Goal: Task Accomplishment & Management: Manage account settings

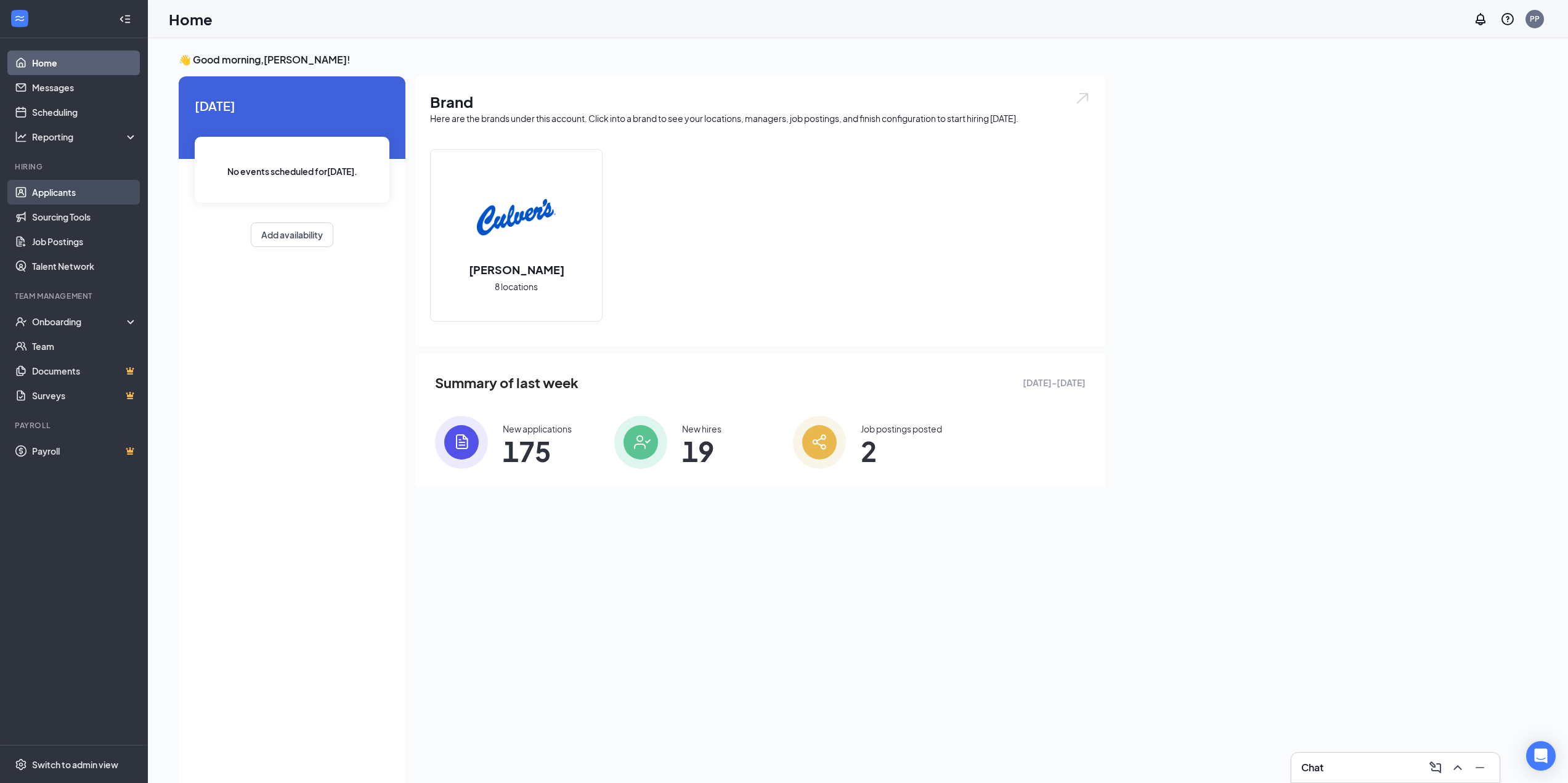
click at [56, 186] on link "Applicants" at bounding box center [84, 192] width 105 height 24
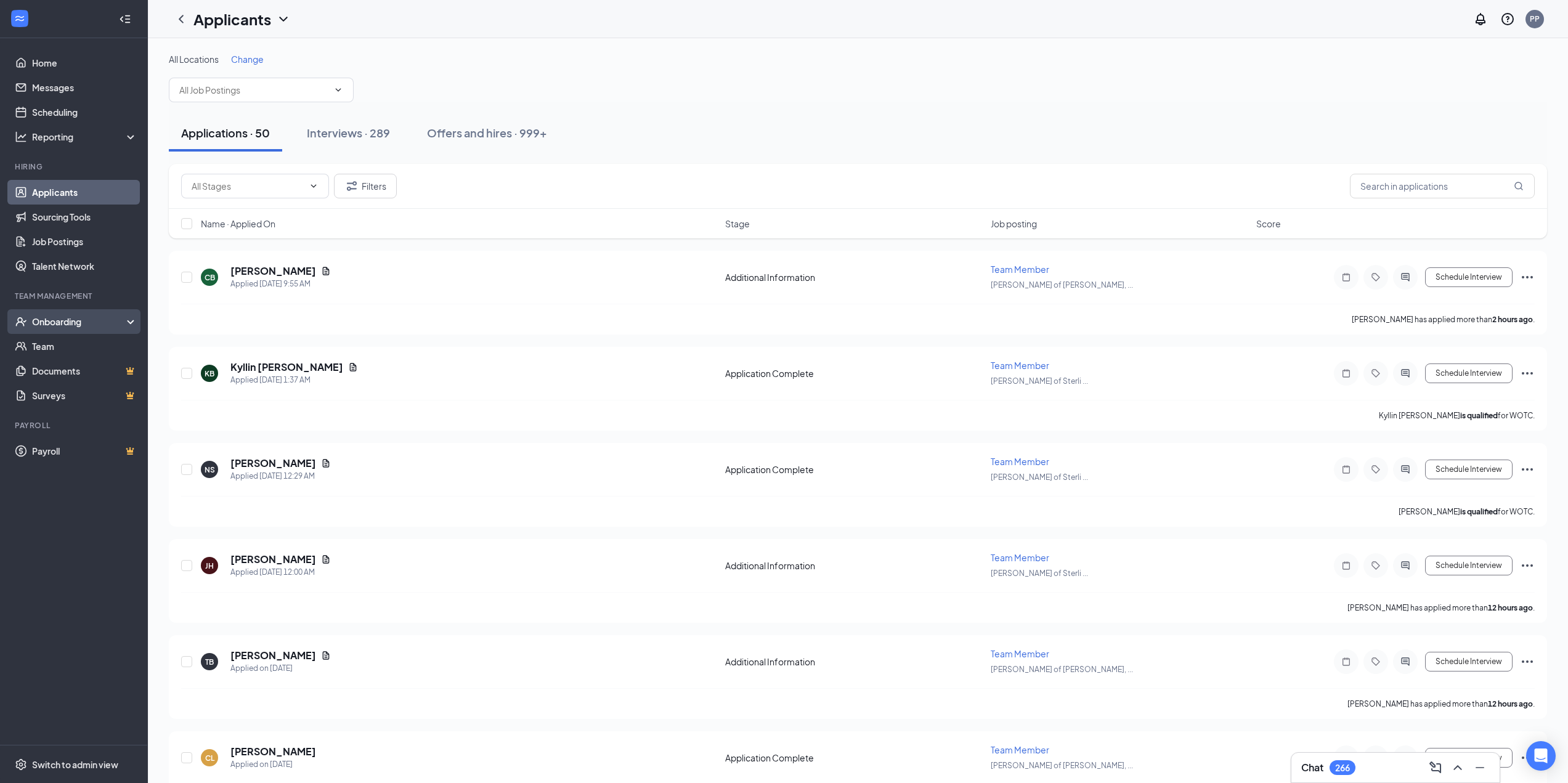
click at [106, 322] on div "Onboarding" at bounding box center [79, 322] width 95 height 13
click at [101, 327] on div "Onboarding" at bounding box center [79, 322] width 95 height 13
click at [262, 61] on span "Change" at bounding box center [247, 59] width 33 height 11
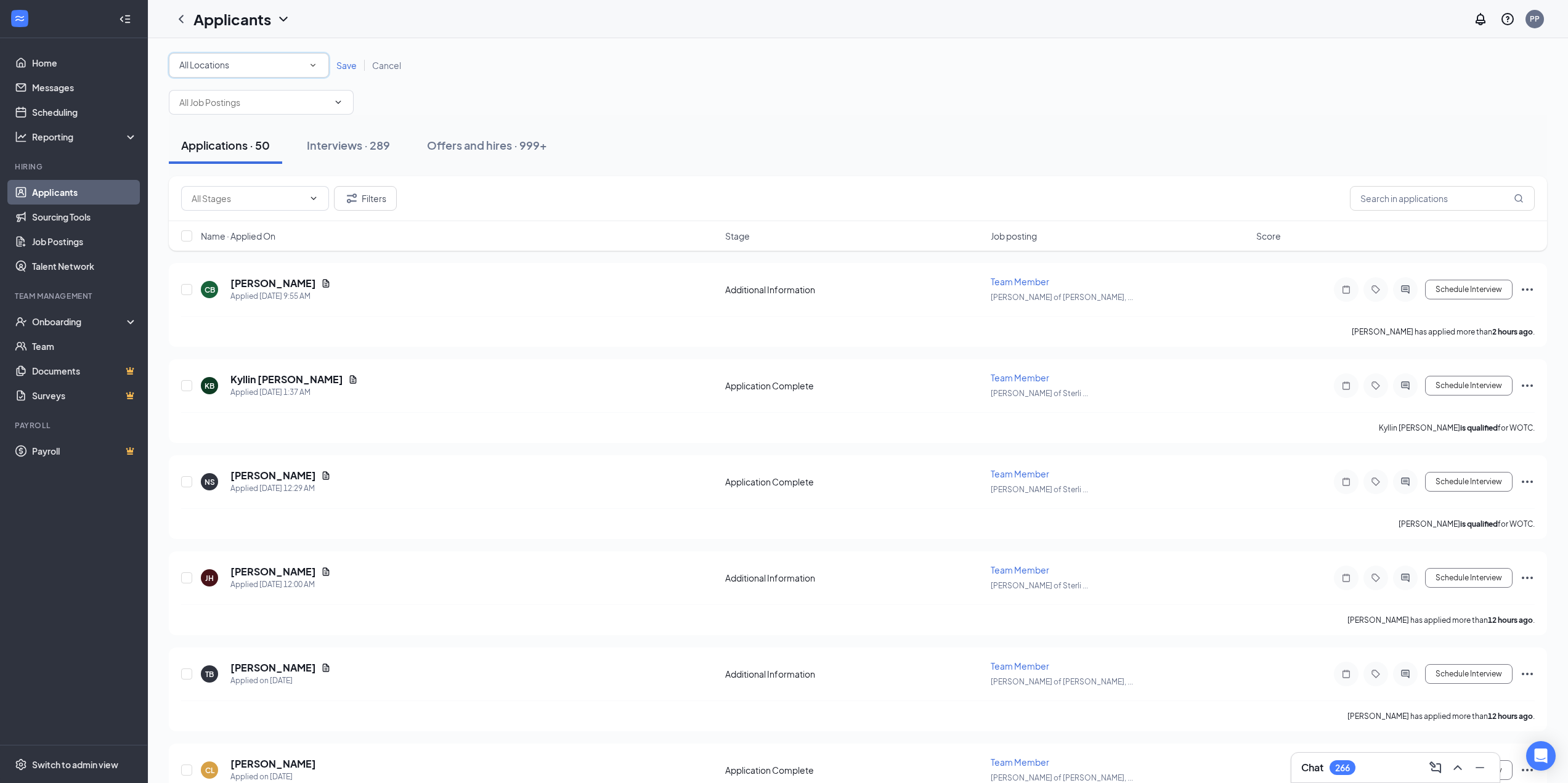
click at [262, 60] on div "All Locations" at bounding box center [248, 66] width 139 height 15
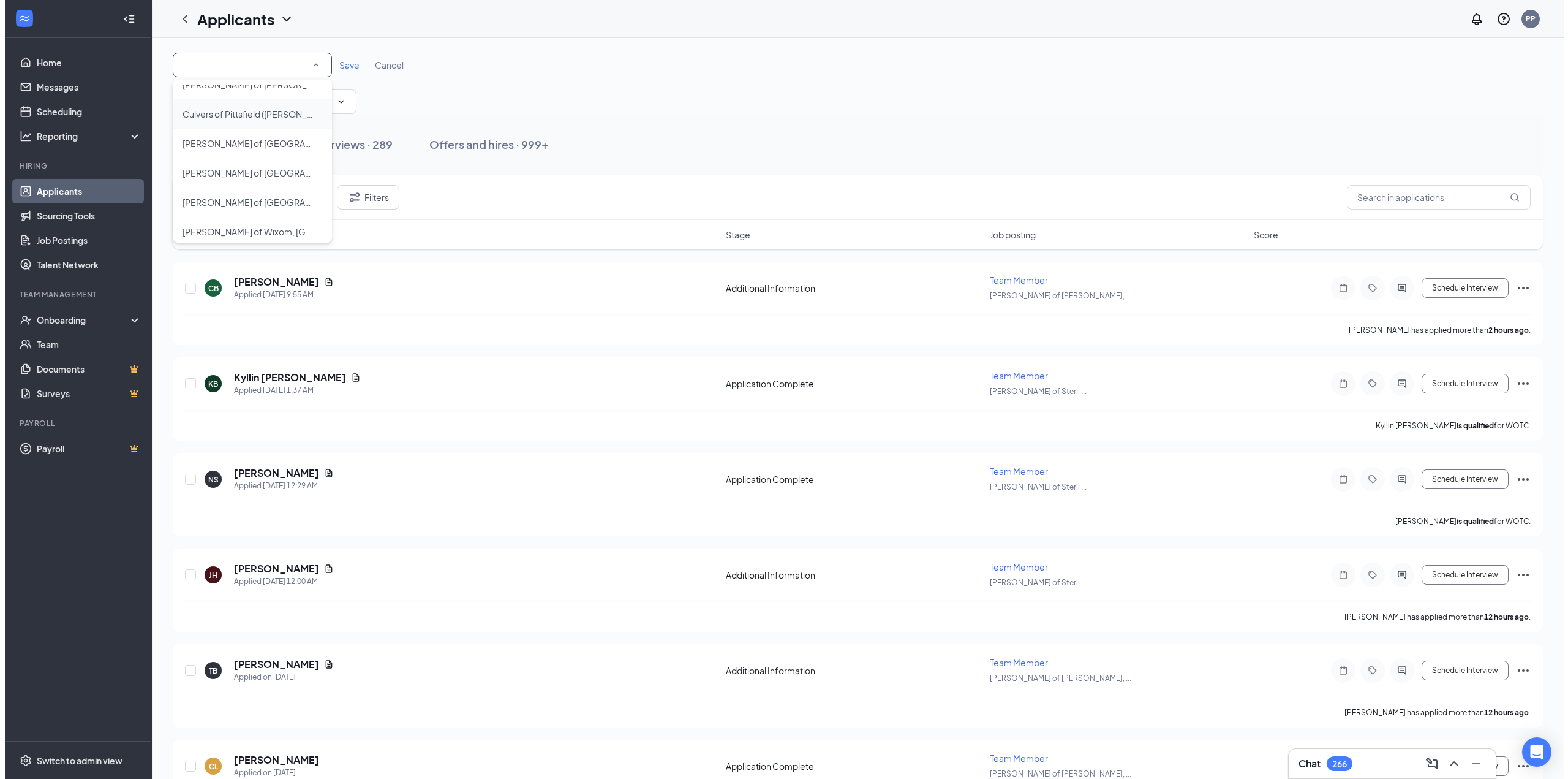
scroll to position [111, 0]
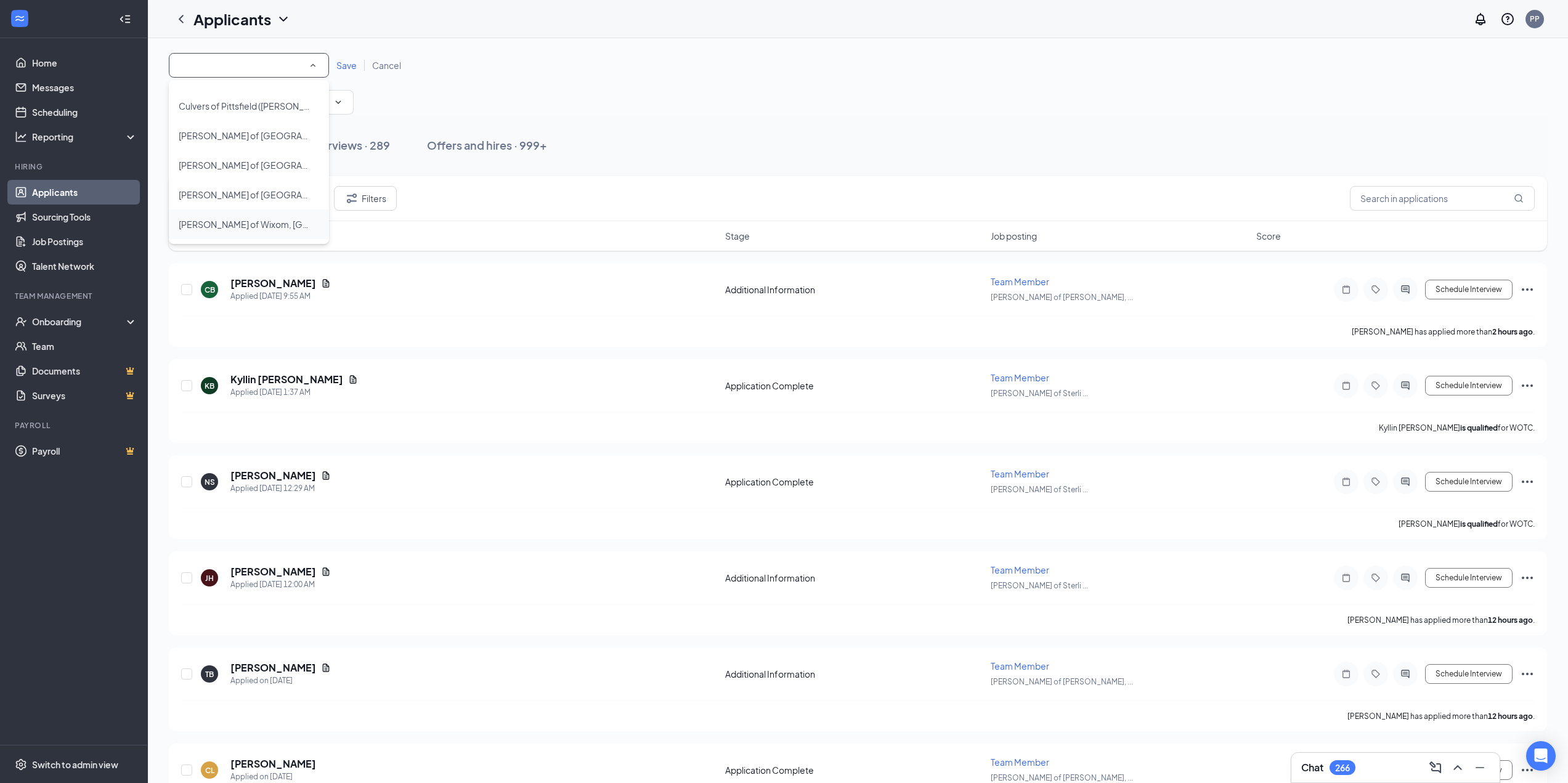
click at [262, 217] on span "[PERSON_NAME] of Wixom, [GEOGRAPHIC_DATA]" at bounding box center [244, 225] width 131 height 15
click at [345, 66] on span "Save" at bounding box center [346, 65] width 20 height 11
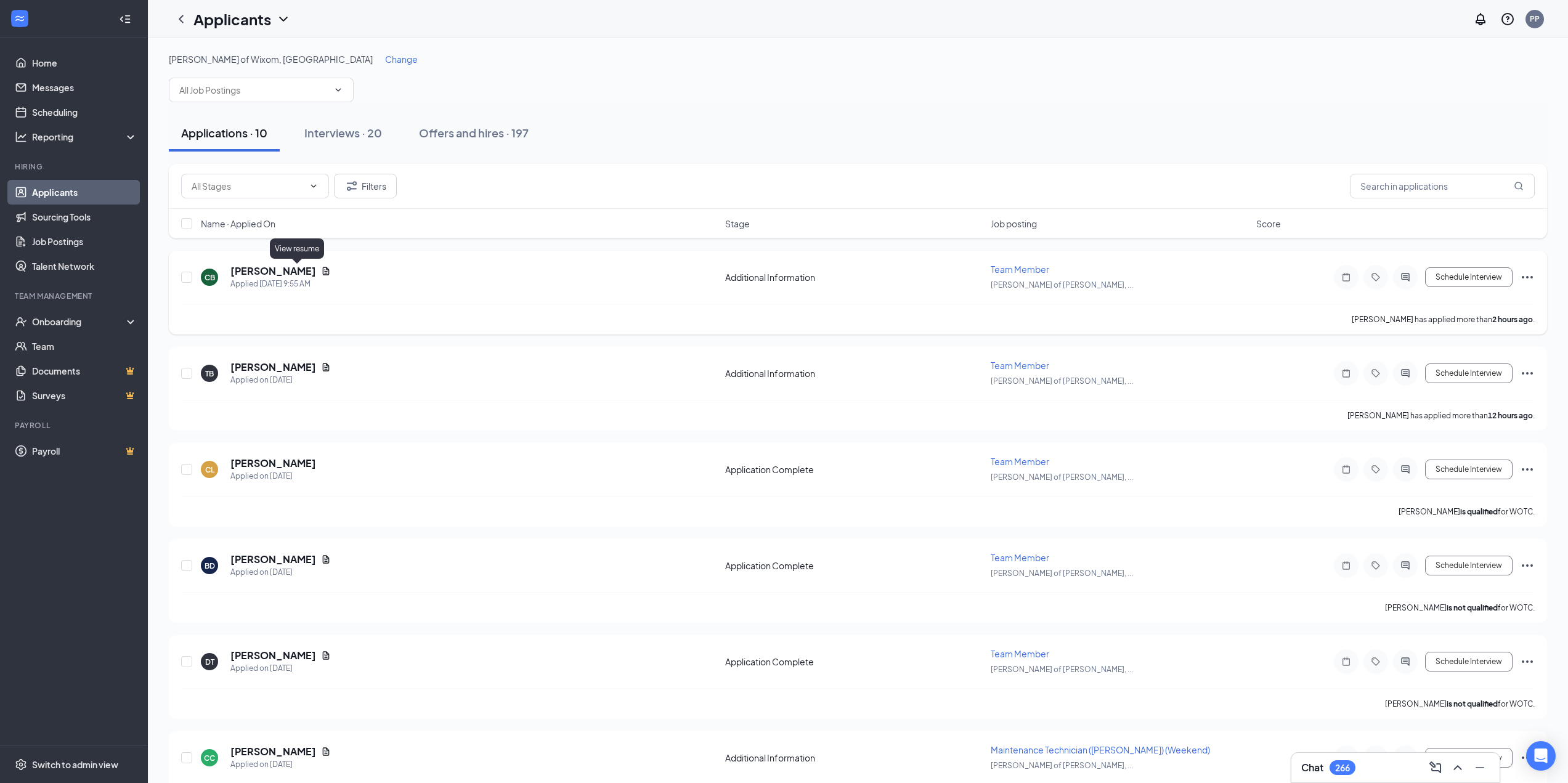
click at [296, 265] on div "[PERSON_NAME]" at bounding box center [280, 271] width 100 height 13
click at [323, 269] on icon "Document" at bounding box center [326, 271] width 7 height 8
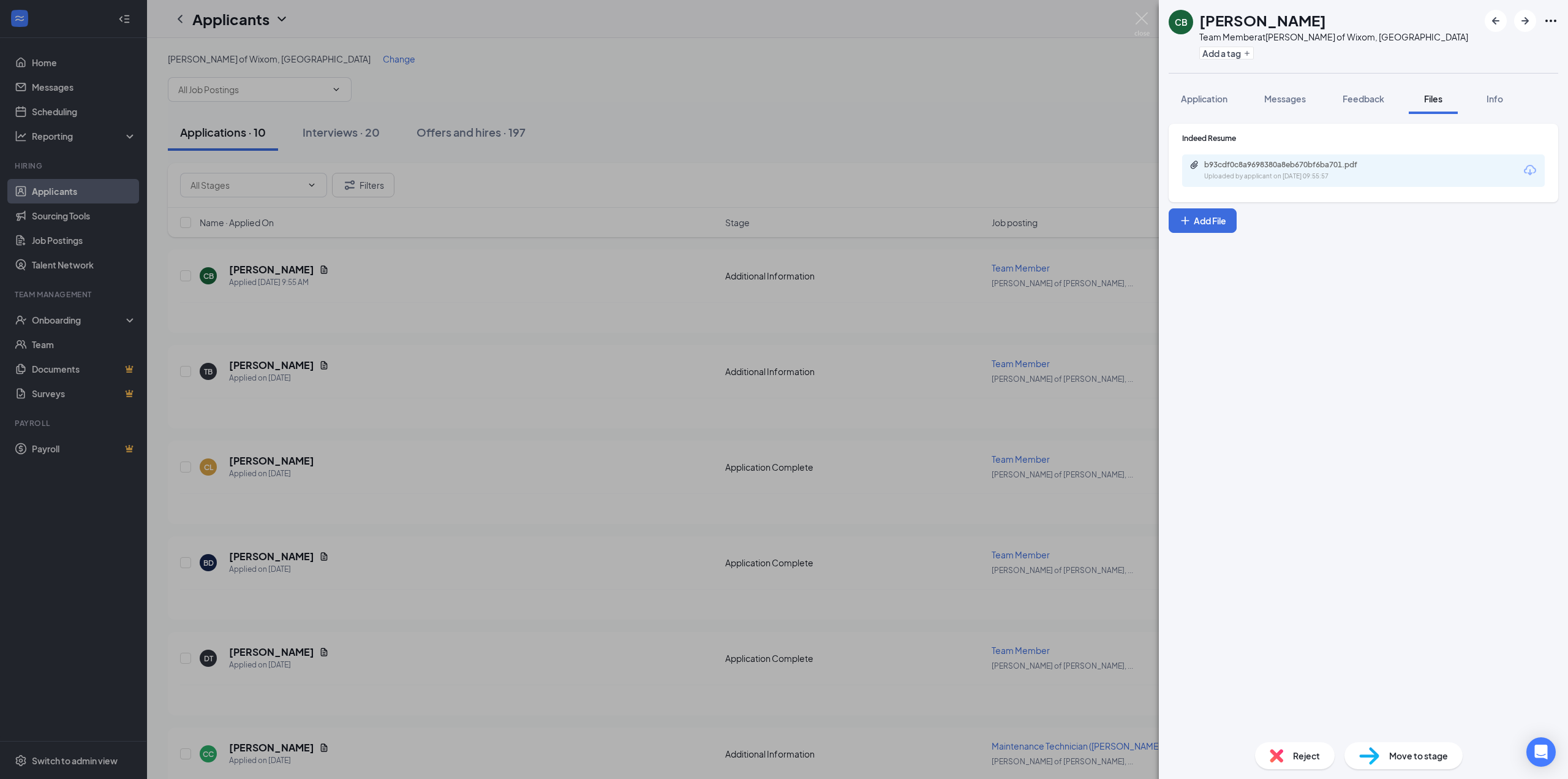
click at [1283, 177] on div "Uploaded by applicant on [DATE] 09:55:57" at bounding box center [1295, 177] width 183 height 10
click at [408, 291] on div "CB [PERSON_NAME] Team Member at [GEOGRAPHIC_DATA][PERSON_NAME] of Wixom, [GEOGR…" at bounding box center [784, 390] width 1568 height 779
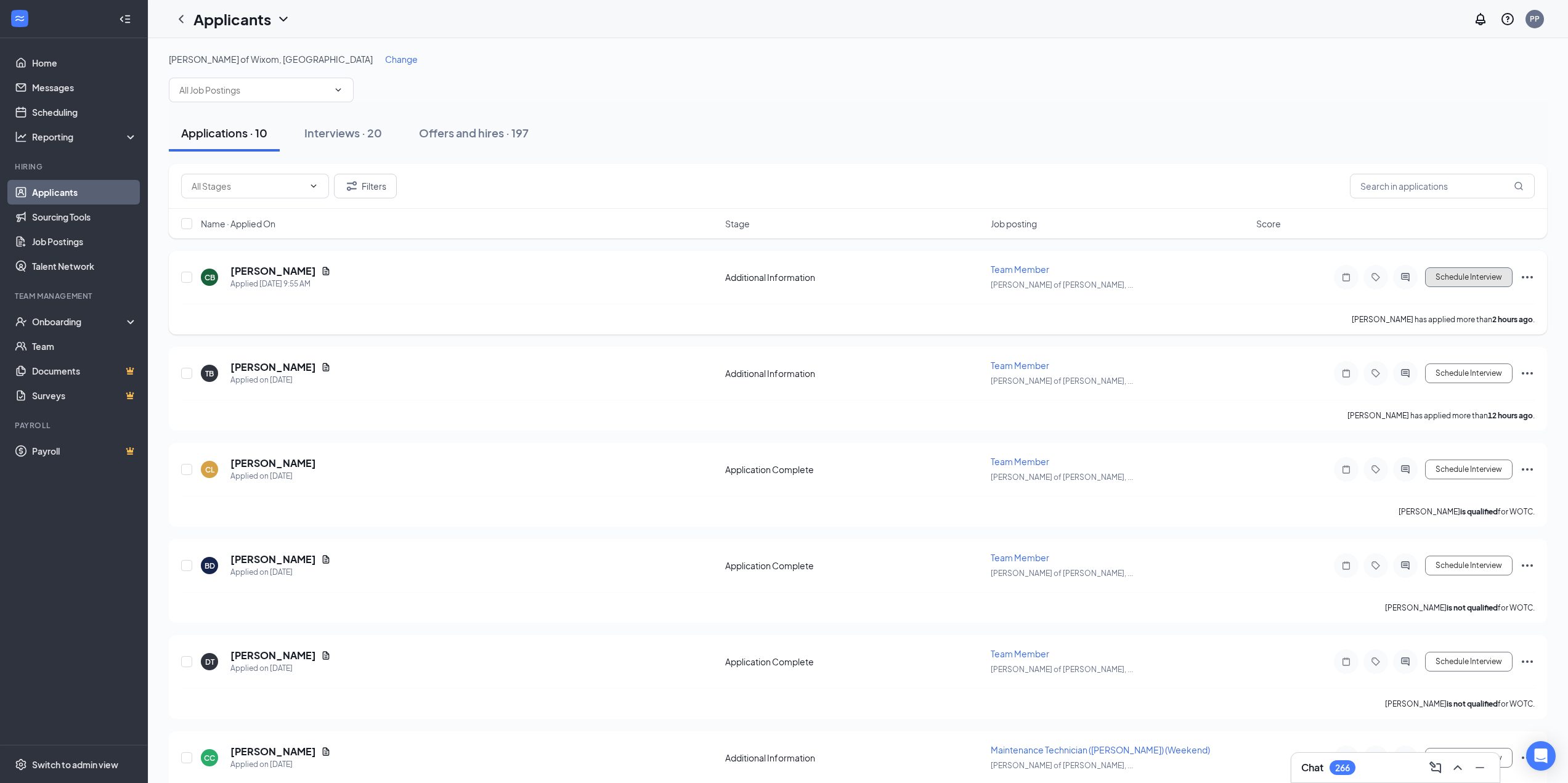
click at [1442, 274] on button "Schedule Interview" at bounding box center [1469, 277] width 88 height 19
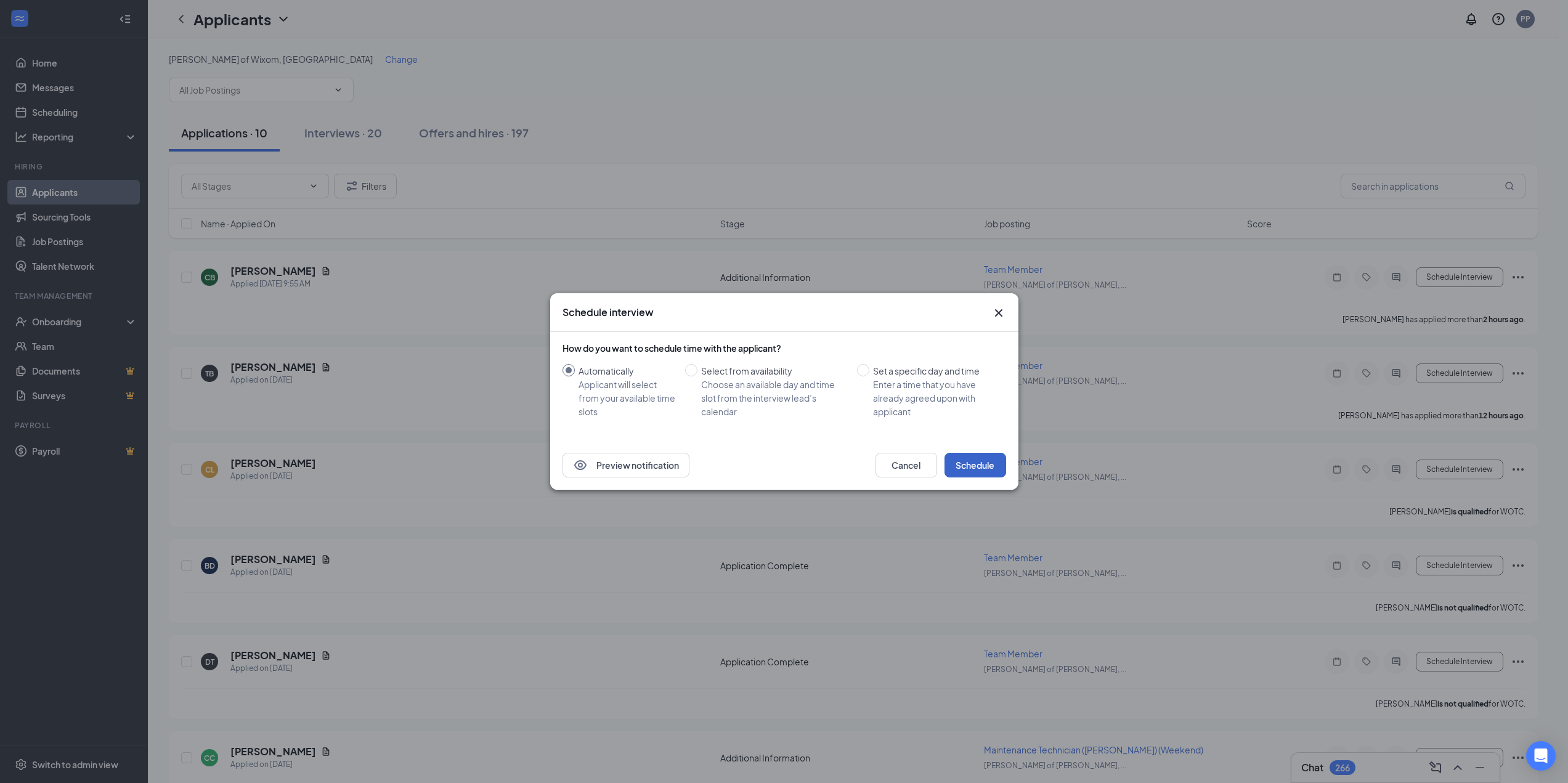
click at [973, 459] on button "Schedule" at bounding box center [975, 465] width 61 height 24
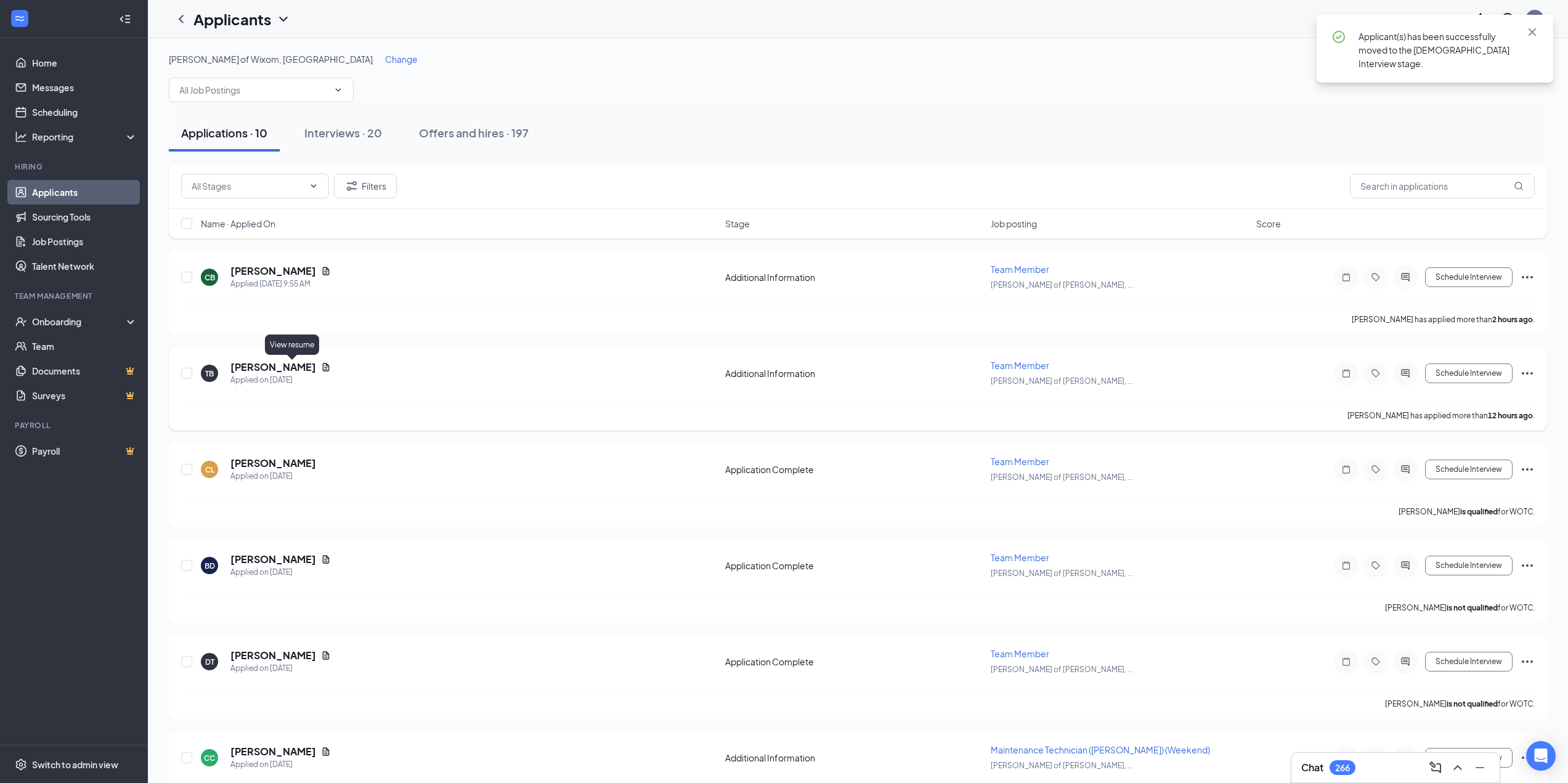
click at [321, 363] on icon "Document" at bounding box center [326, 367] width 10 height 10
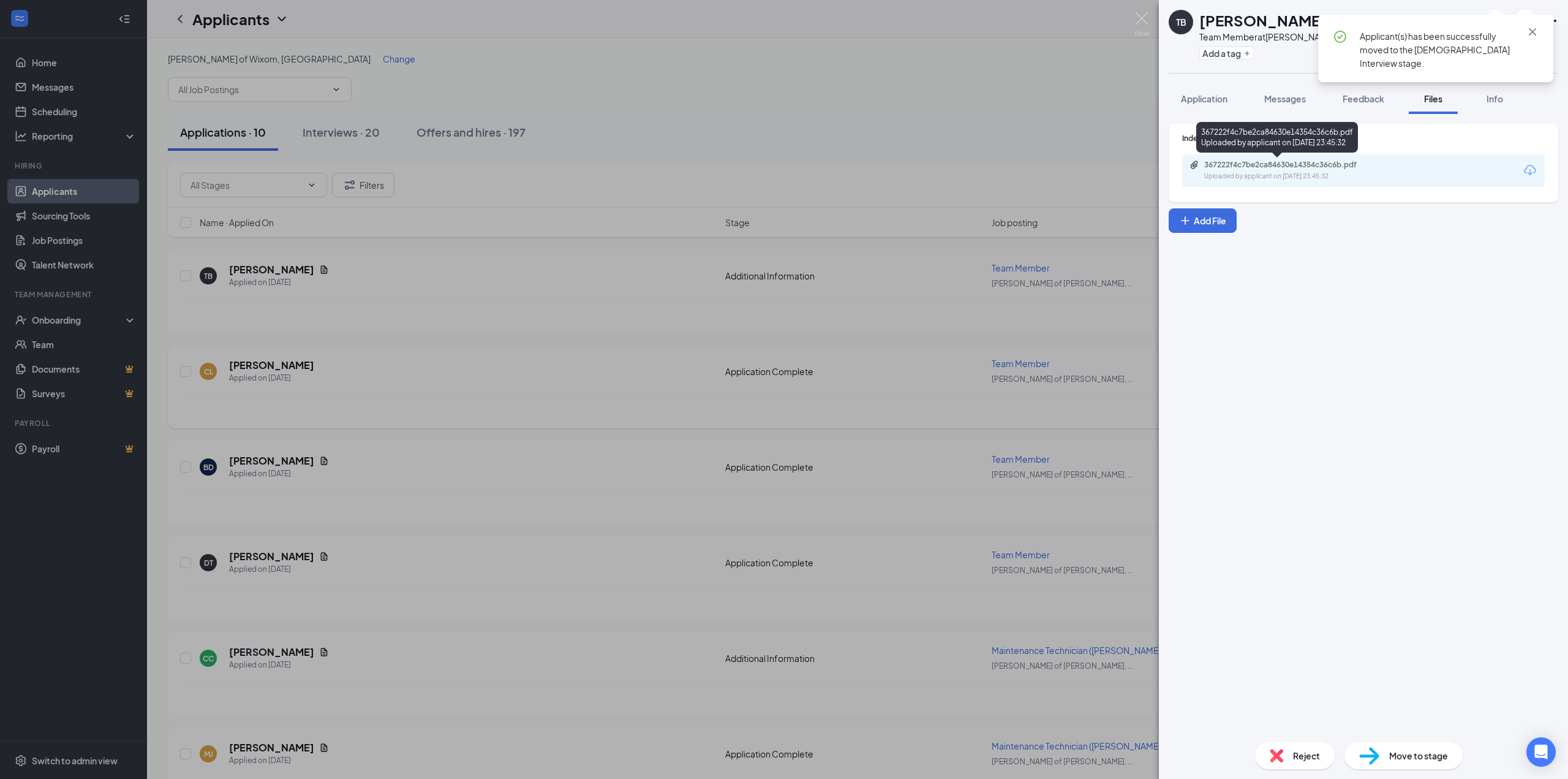
click at [1253, 164] on div "367222f4c7be2ca84630e14354c36c6b.pdf" at bounding box center [1289, 165] width 172 height 10
click at [563, 332] on div "TB [PERSON_NAME] Team Member at [PERSON_NAME] of Wixom, [GEOGRAPHIC_DATA] Add a…" at bounding box center [784, 390] width 1568 height 779
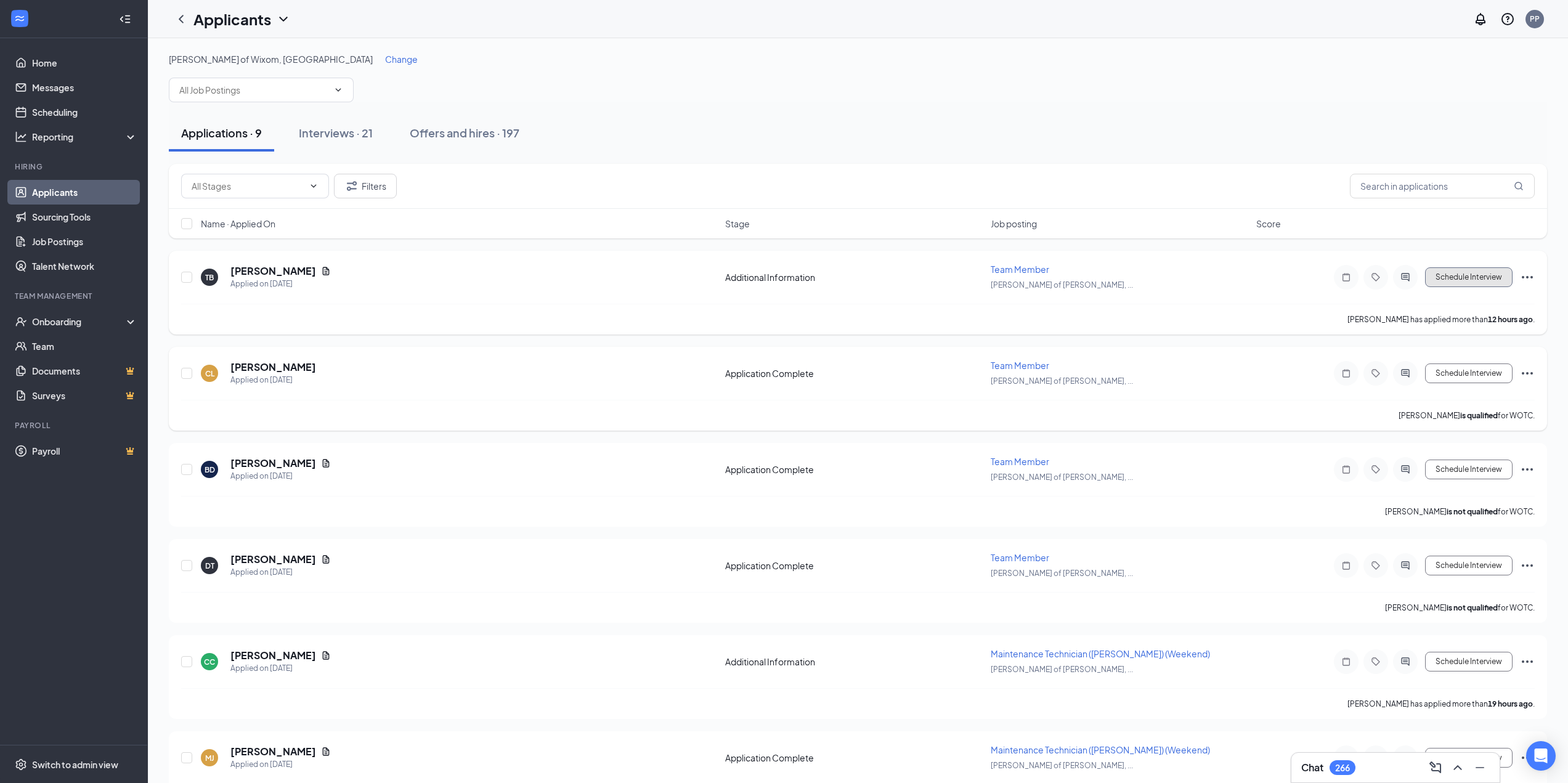
click at [1459, 276] on button "Schedule Interview" at bounding box center [1469, 277] width 88 height 19
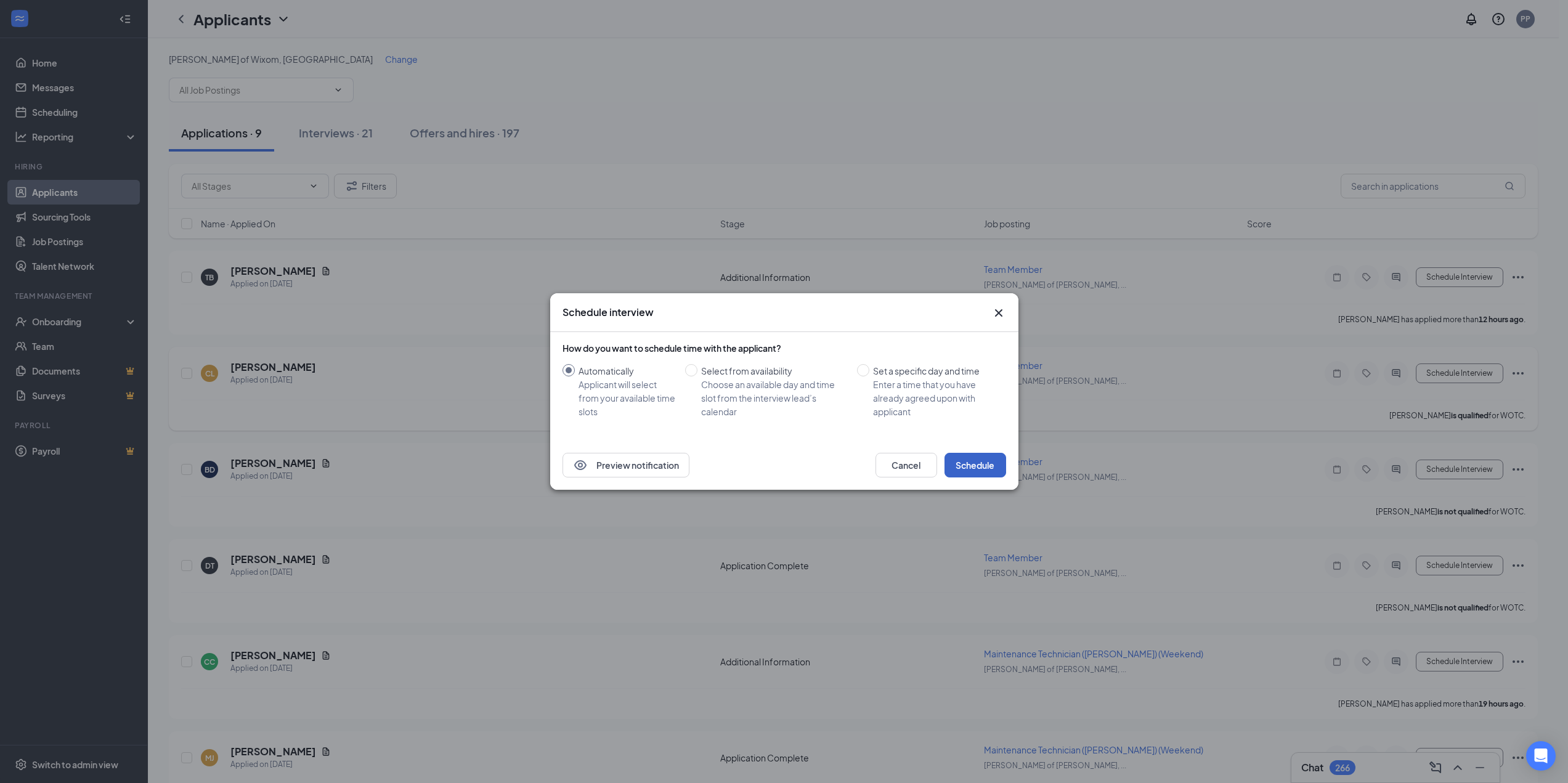
click at [977, 466] on button "Schedule" at bounding box center [975, 465] width 61 height 24
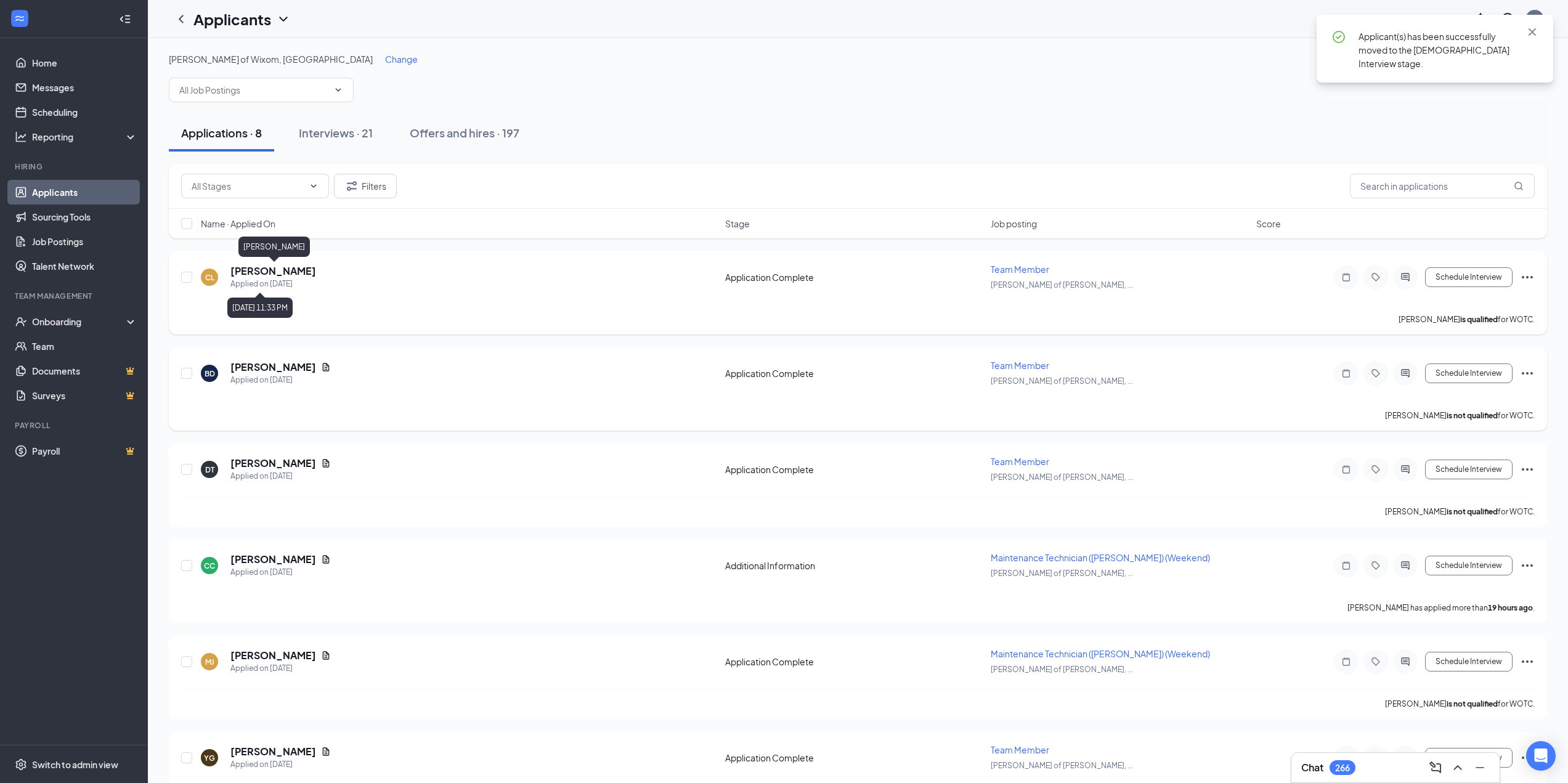
click at [305, 274] on h5 "[PERSON_NAME]" at bounding box center [274, 271] width 86 height 13
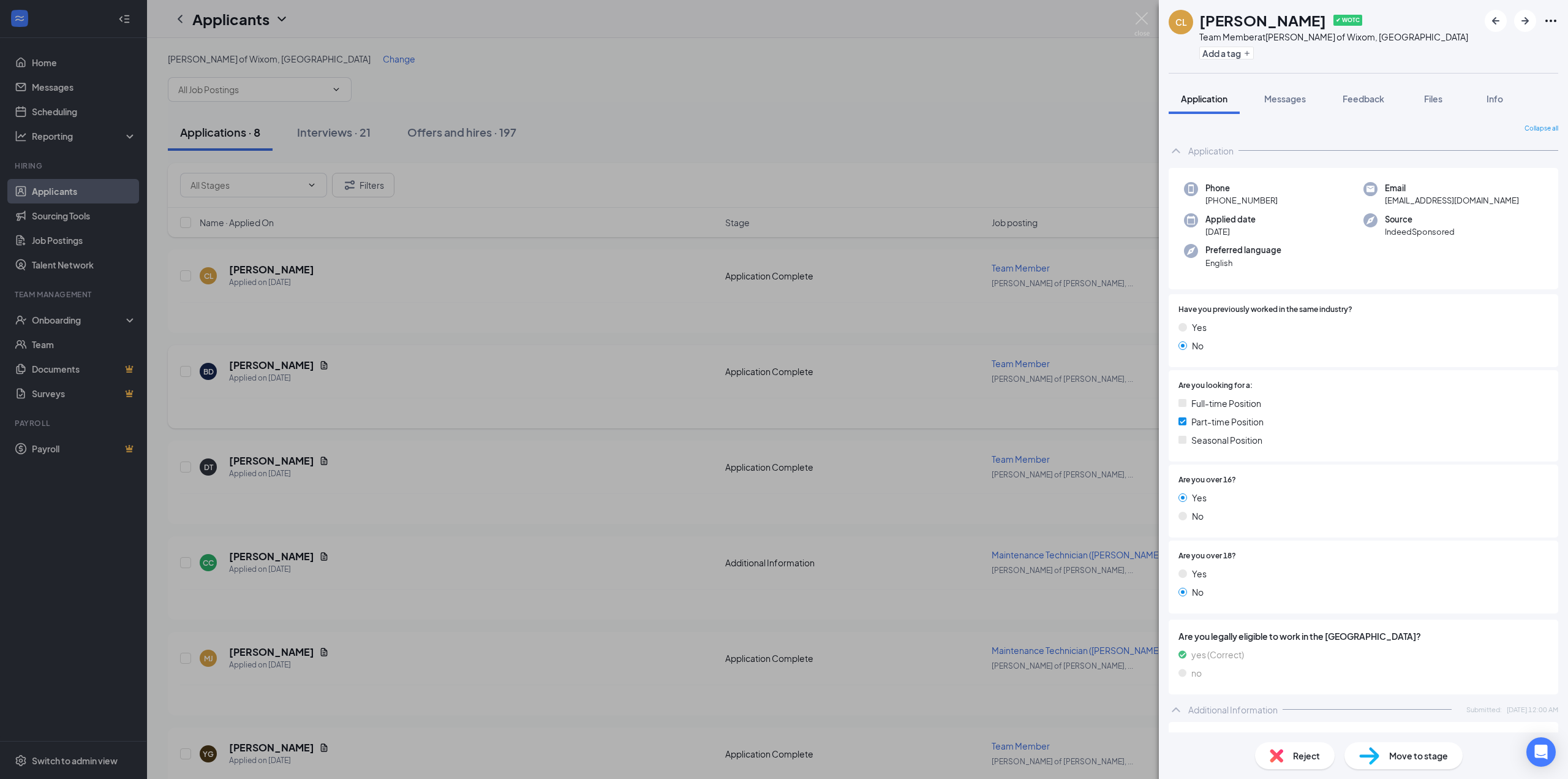
click at [1016, 146] on div "[PERSON_NAME] ✔ WOTC Team Member at [PERSON_NAME] of Wixom, [GEOGRAPHIC_DATA] A…" at bounding box center [784, 390] width 1568 height 779
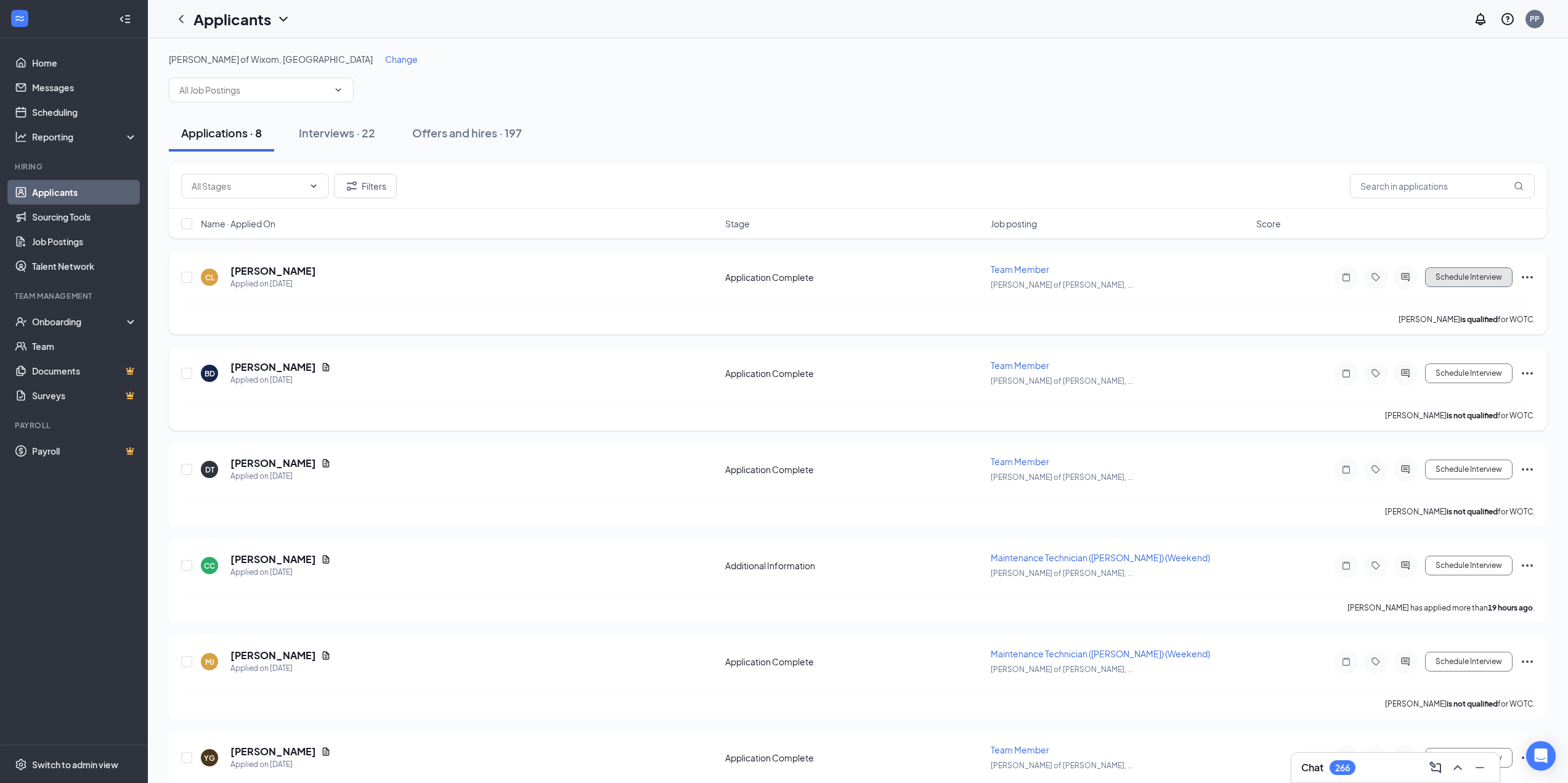
click at [1478, 285] on button "Schedule Interview" at bounding box center [1469, 277] width 88 height 19
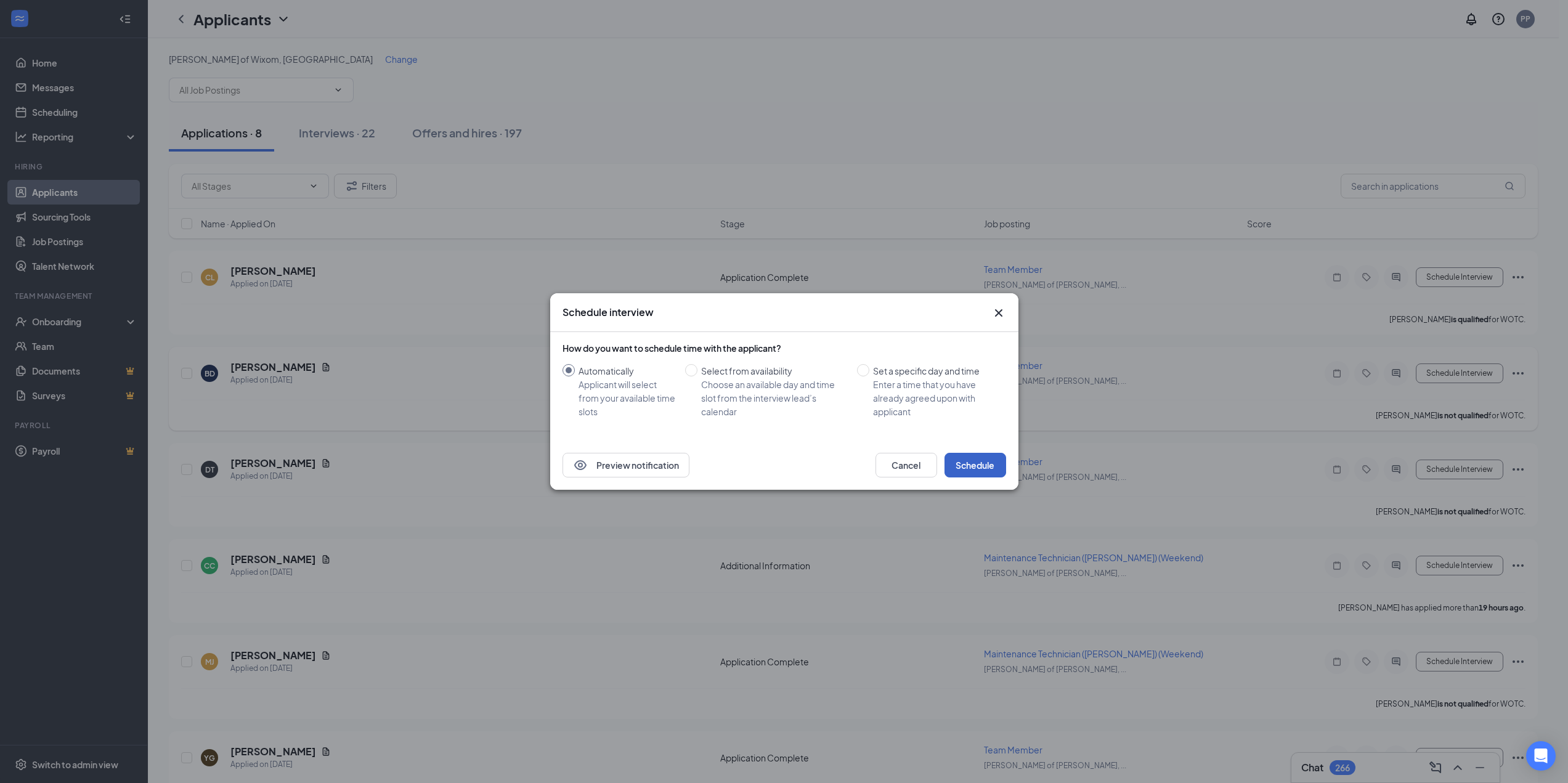
click at [977, 455] on button "Schedule" at bounding box center [975, 465] width 61 height 24
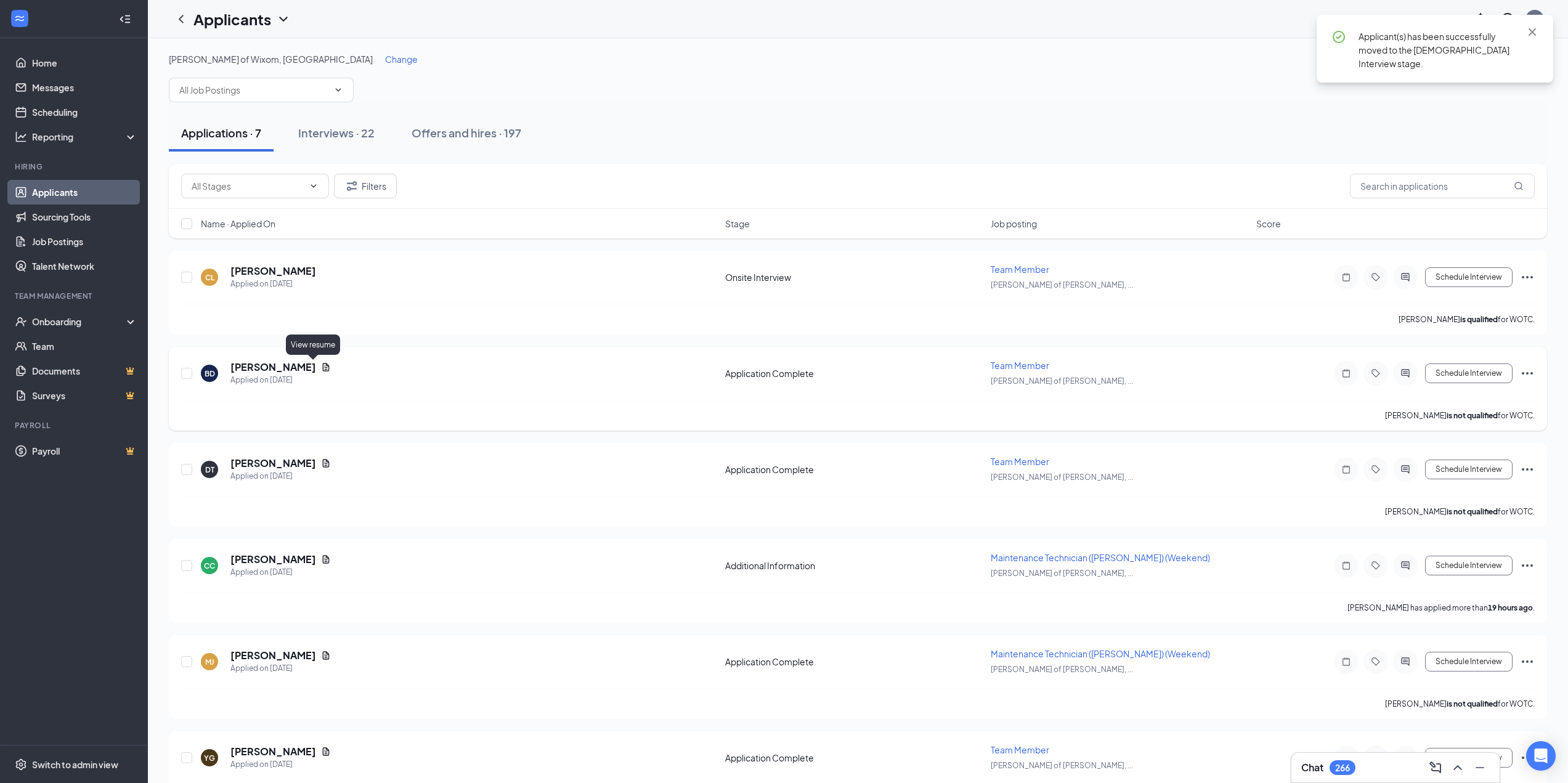
click at [321, 366] on icon "Document" at bounding box center [326, 367] width 10 height 10
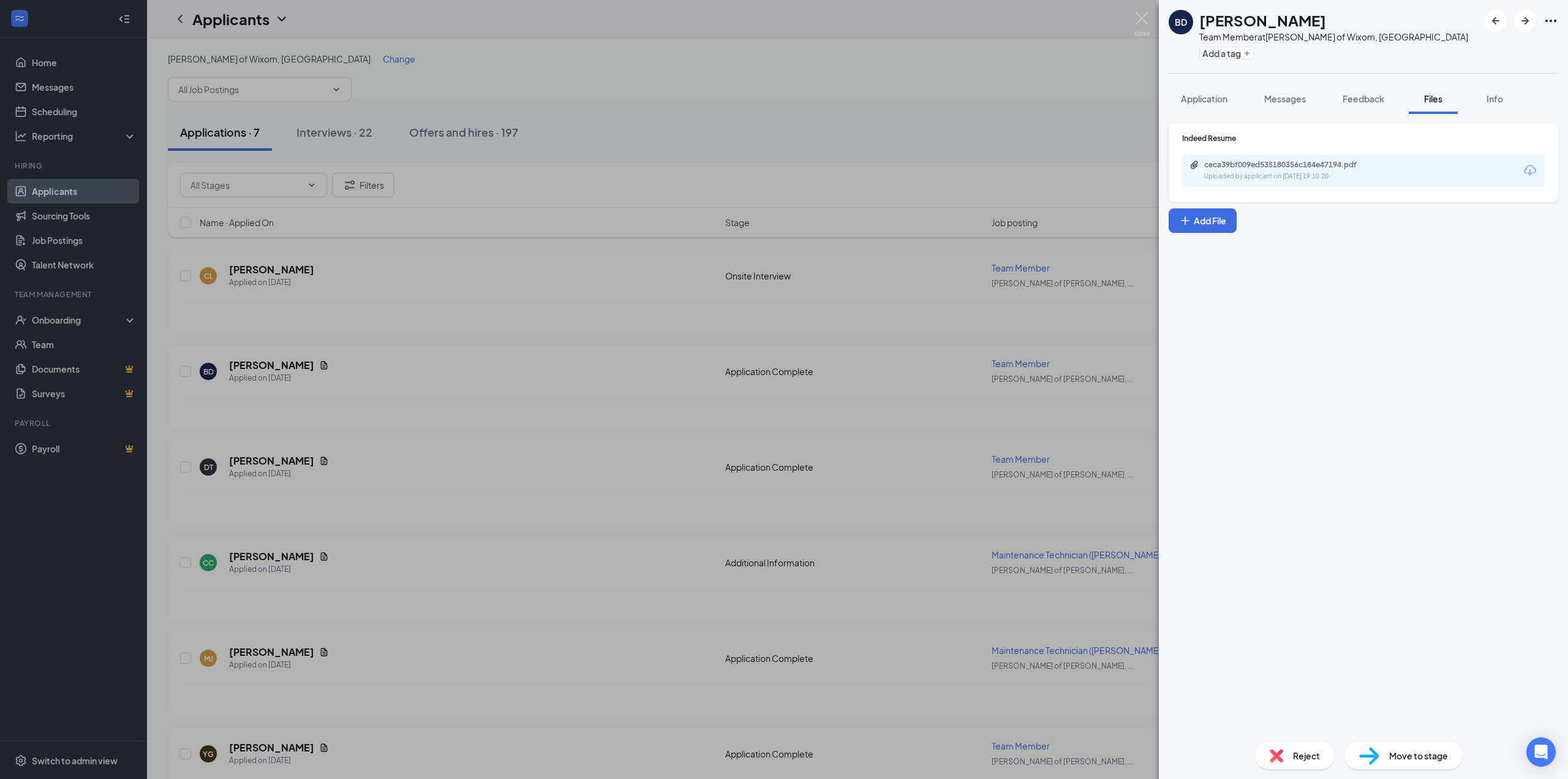
click at [1341, 170] on div "ceca39bf009ed535180356c184e47194.pdf Uploaded by applicant on [DATE] 19:10:20" at bounding box center [1288, 171] width 198 height 22
click at [573, 364] on div "BD [PERSON_NAME] Team Member at [PERSON_NAME] of Wixom, [GEOGRAPHIC_DATA] Add a…" at bounding box center [784, 390] width 1568 height 779
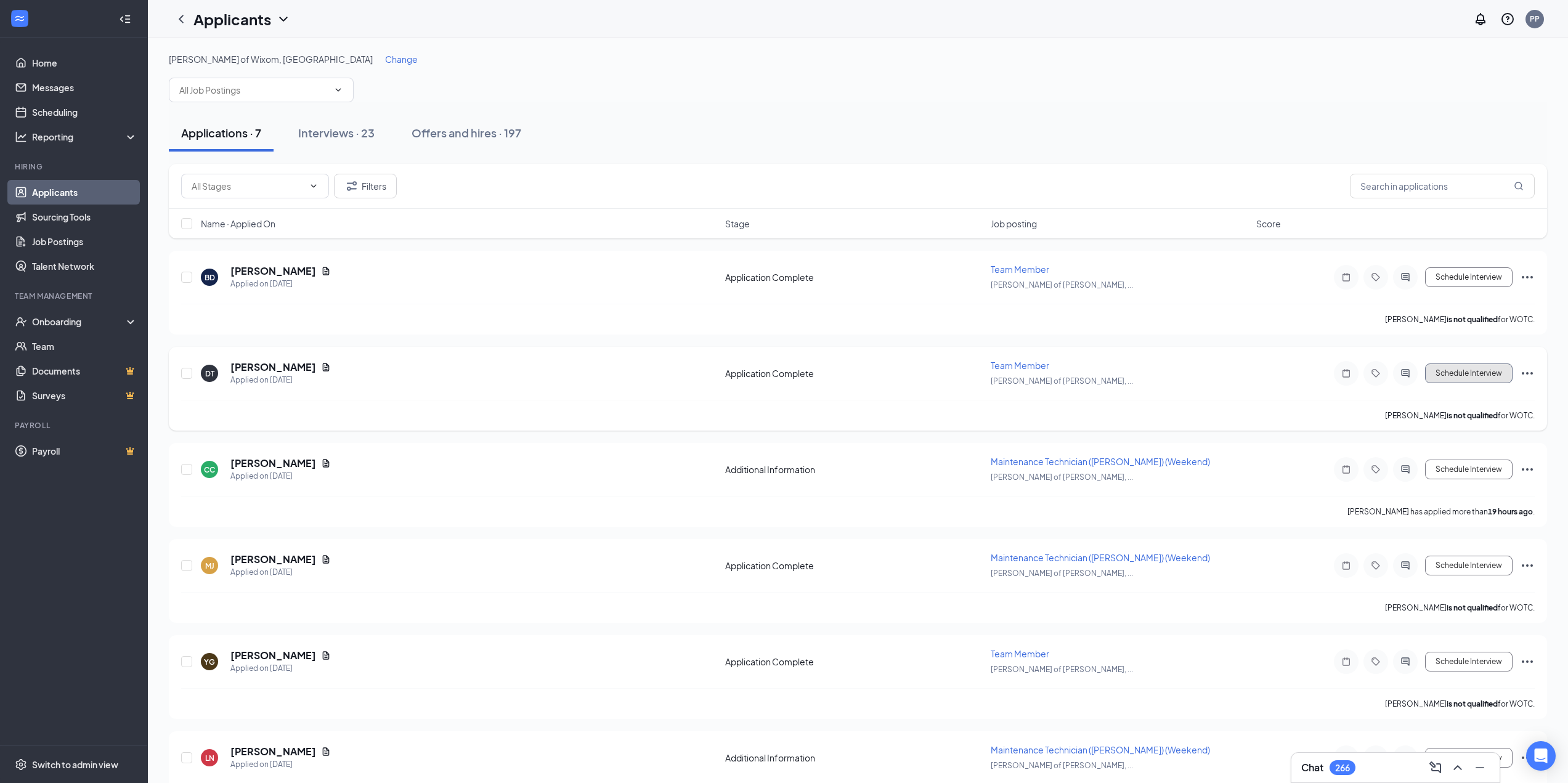
click at [1447, 368] on button "Schedule Interview" at bounding box center [1469, 373] width 88 height 19
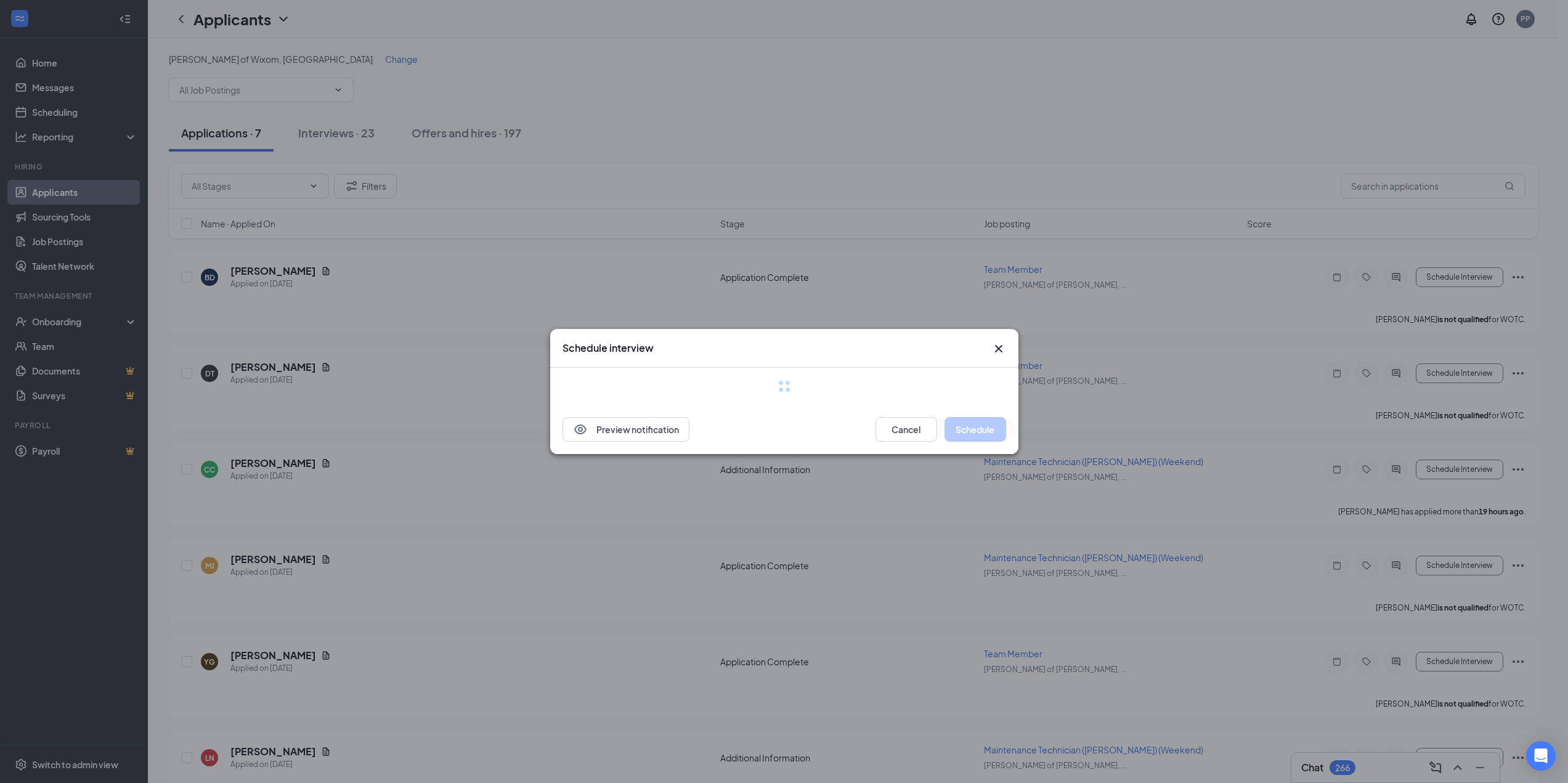
click at [733, 349] on div "Schedule interview" at bounding box center [773, 348] width 421 height 13
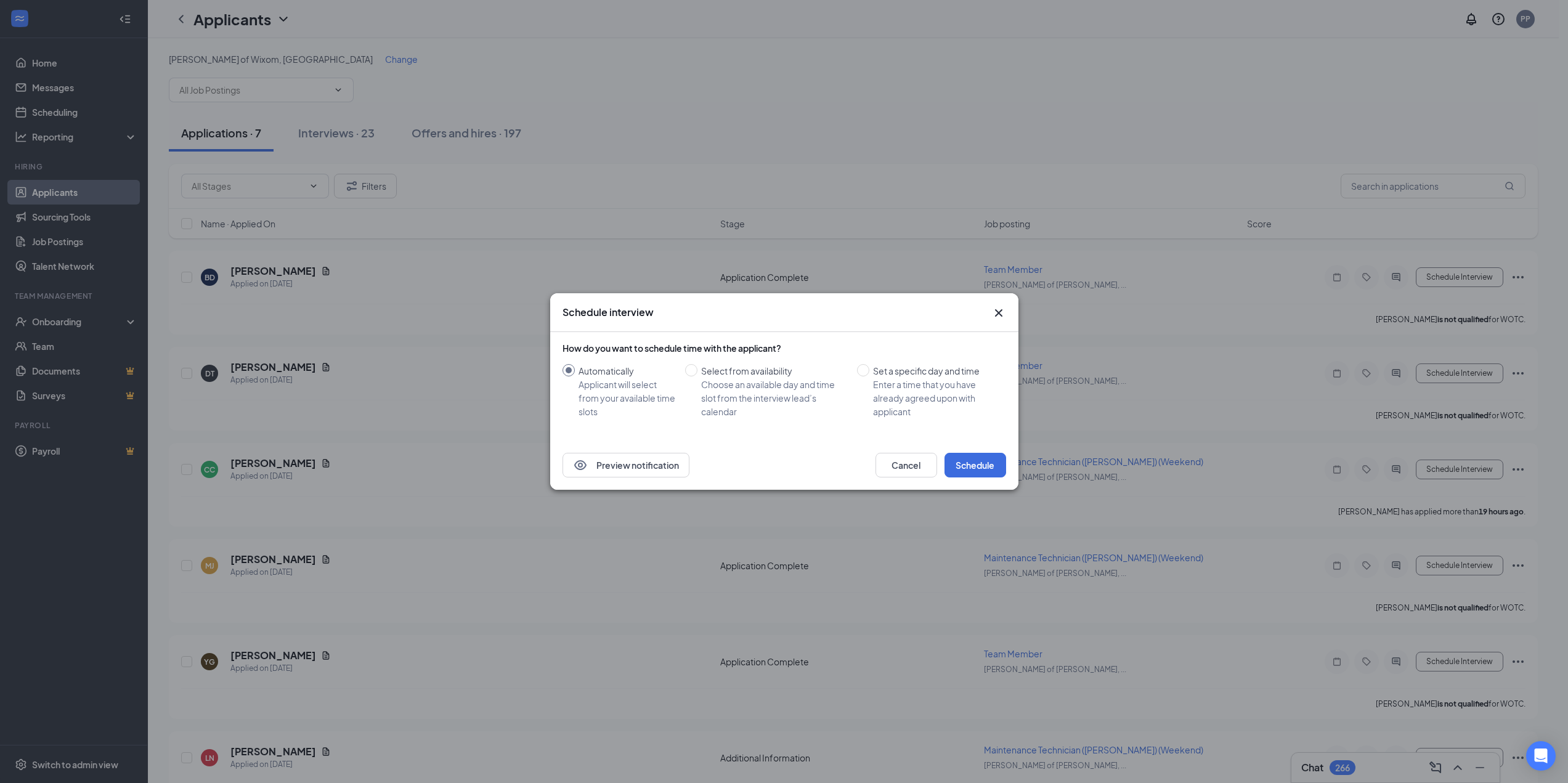
click at [941, 474] on div "Cancel Schedule" at bounding box center [941, 465] width 131 height 24
click at [924, 467] on button "Cancel" at bounding box center [906, 465] width 61 height 24
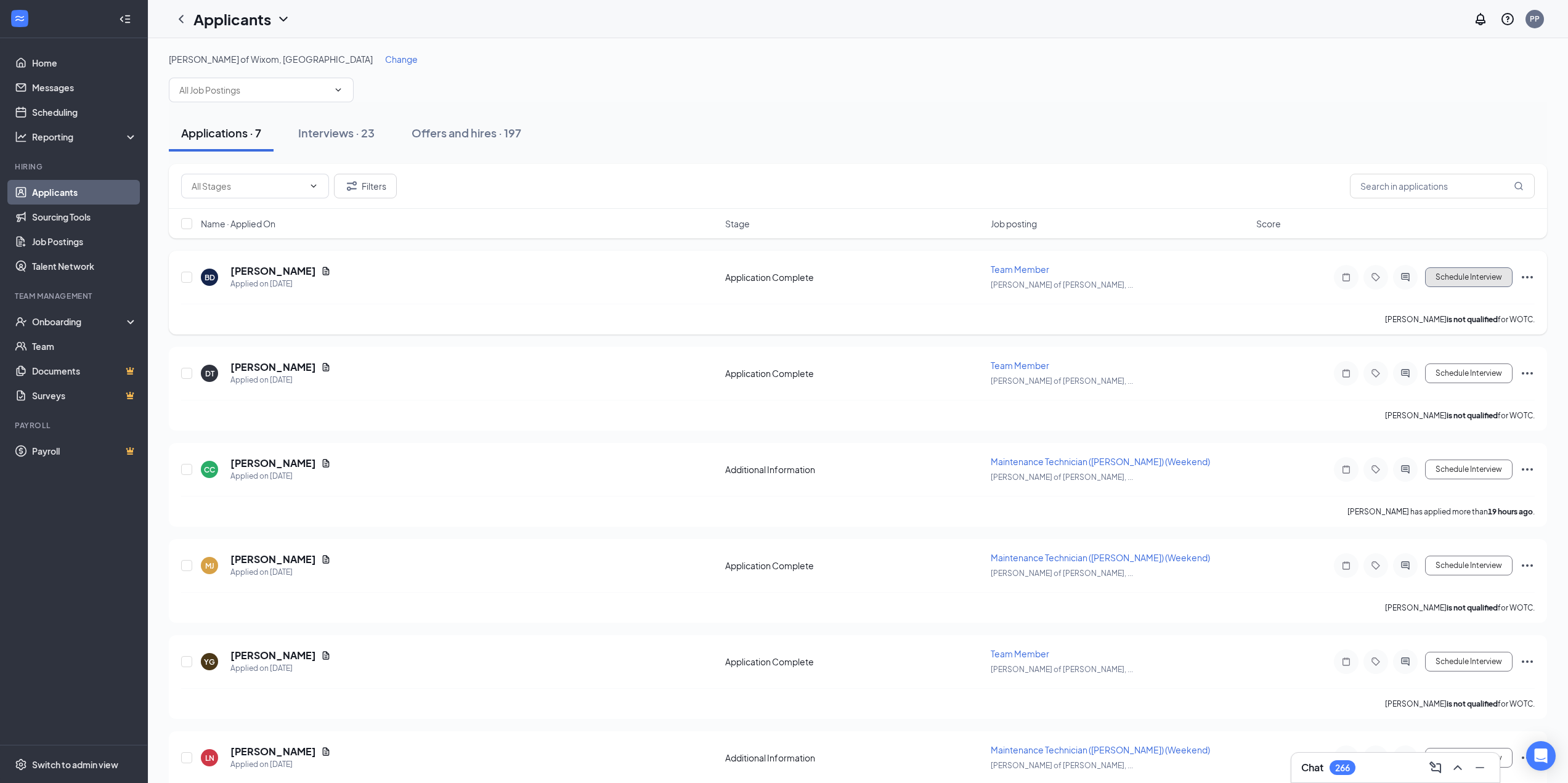
click at [1486, 279] on button "Schedule Interview" at bounding box center [1469, 277] width 88 height 19
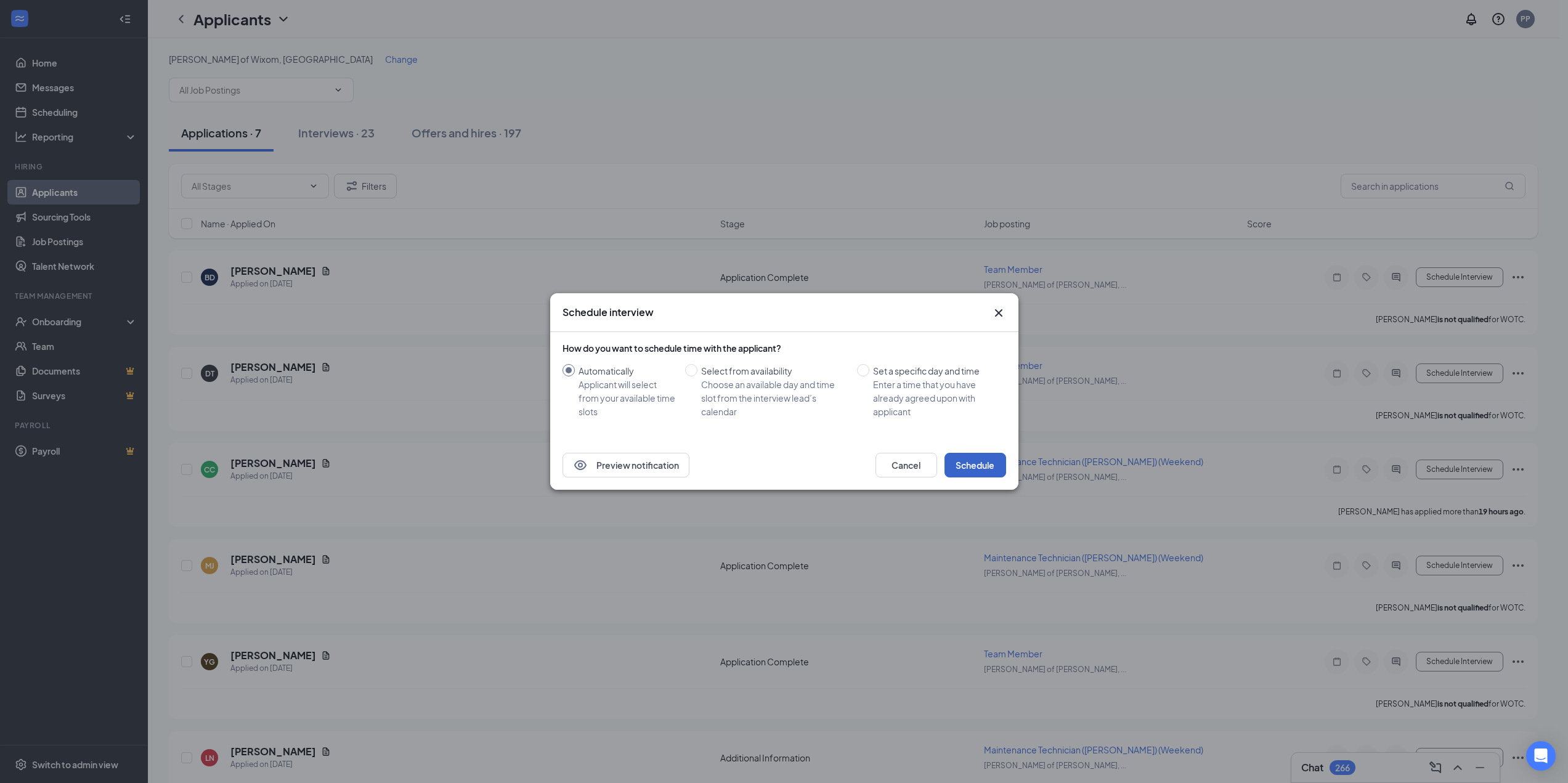
click at [976, 463] on button "Schedule" at bounding box center [975, 465] width 61 height 24
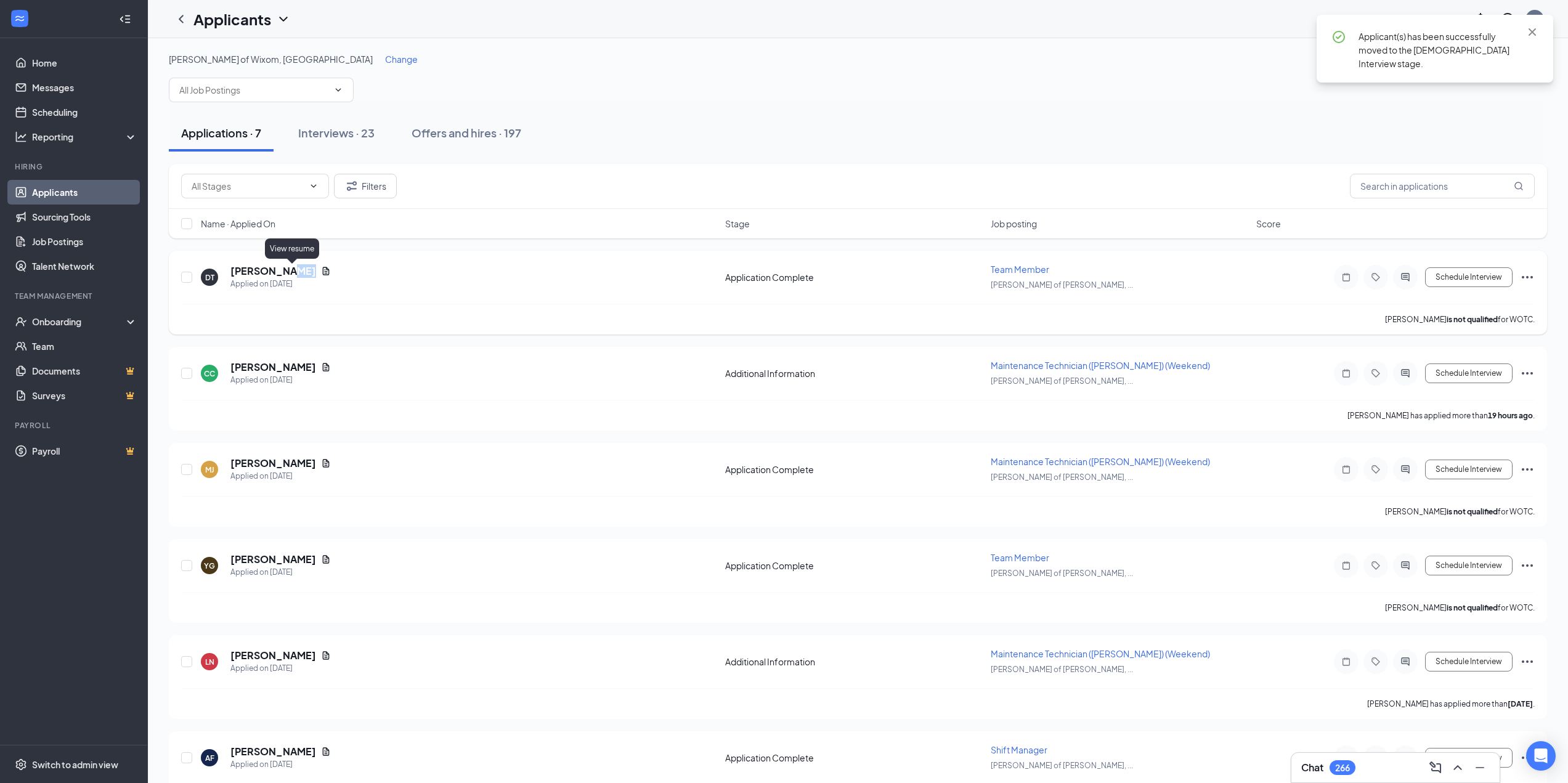
click at [321, 274] on icon "Document" at bounding box center [326, 271] width 10 height 10
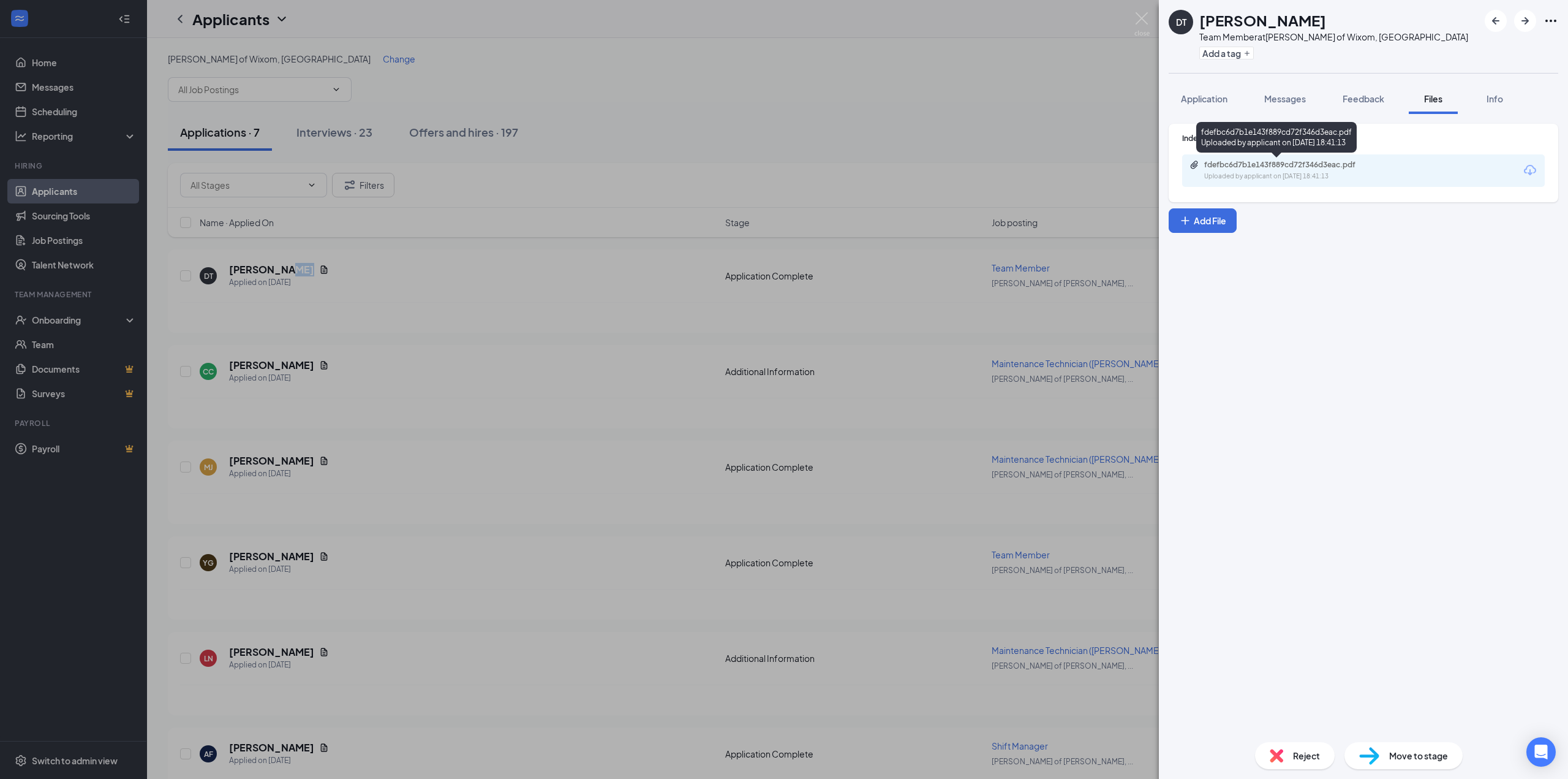
click at [1257, 178] on div "Uploaded by applicant on [DATE] 18:41:13" at bounding box center [1295, 177] width 183 height 10
click at [738, 287] on div "DT [PERSON_NAME] Team Member at [PERSON_NAME] of Wixom, [GEOGRAPHIC_DATA] Add a…" at bounding box center [784, 390] width 1568 height 779
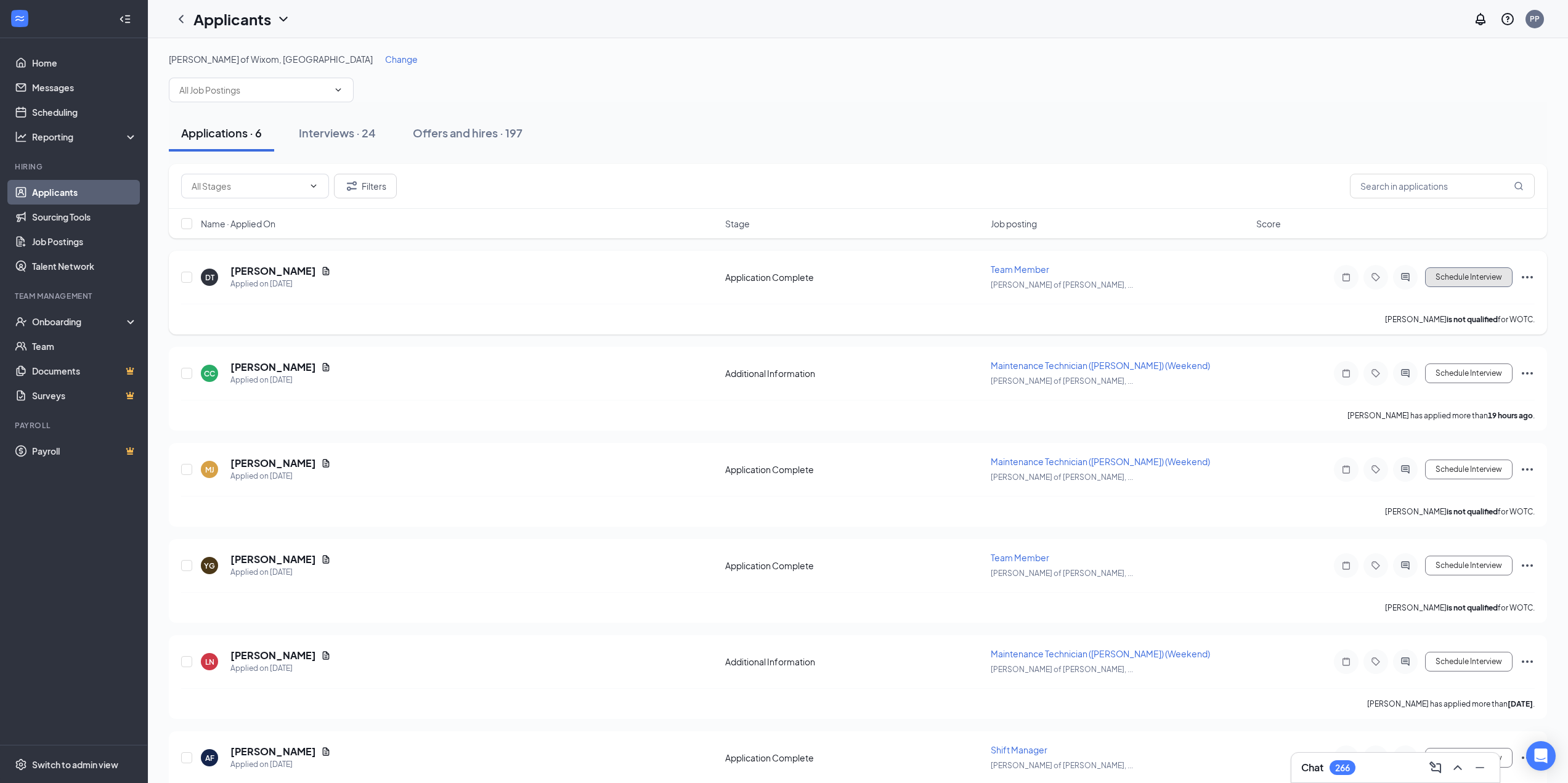
click at [1497, 274] on button "Schedule Interview" at bounding box center [1469, 277] width 88 height 19
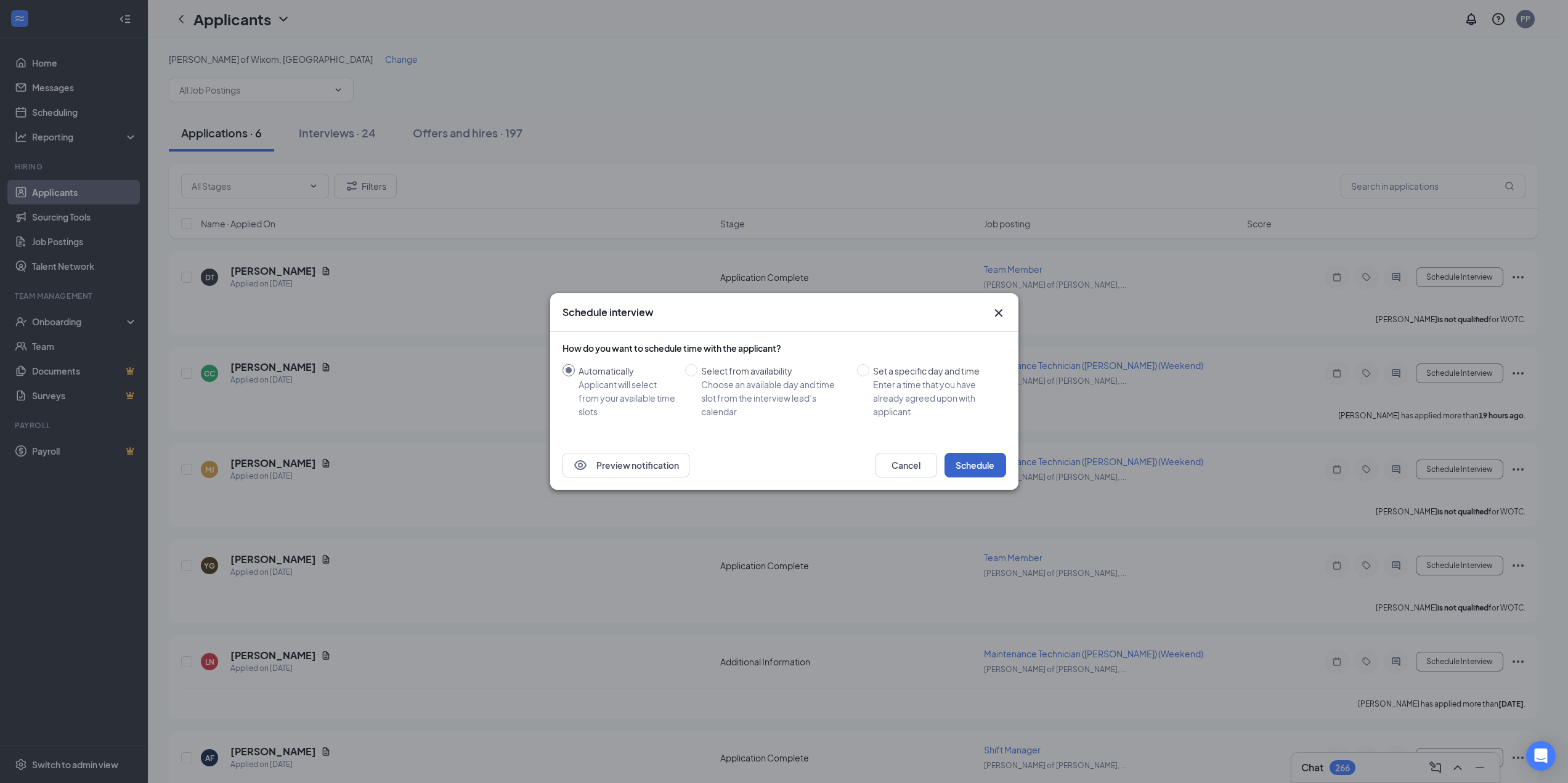
click at [984, 466] on button "Schedule" at bounding box center [975, 465] width 61 height 24
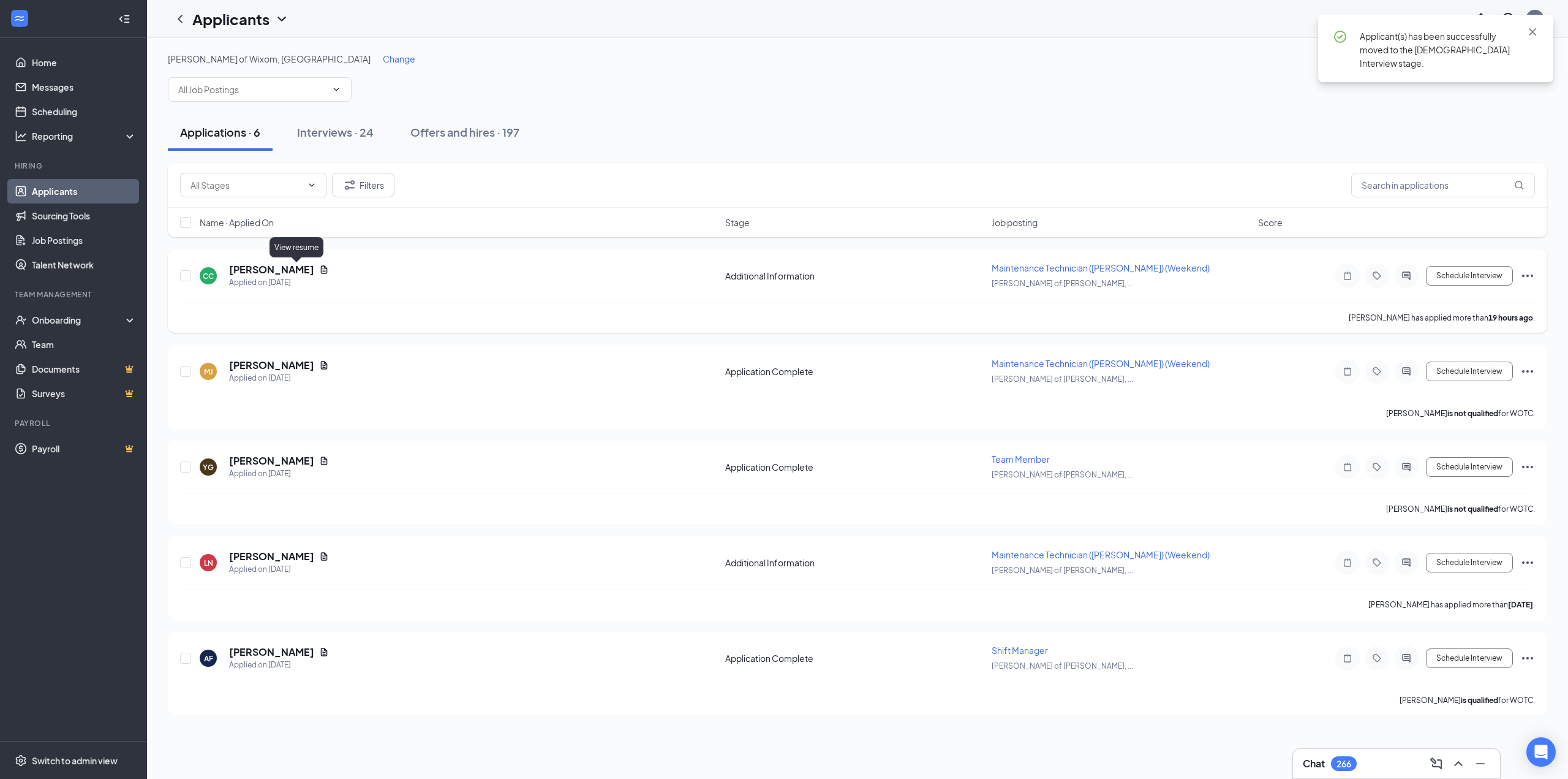
click at [319, 271] on icon "Document" at bounding box center [324, 270] width 10 height 10
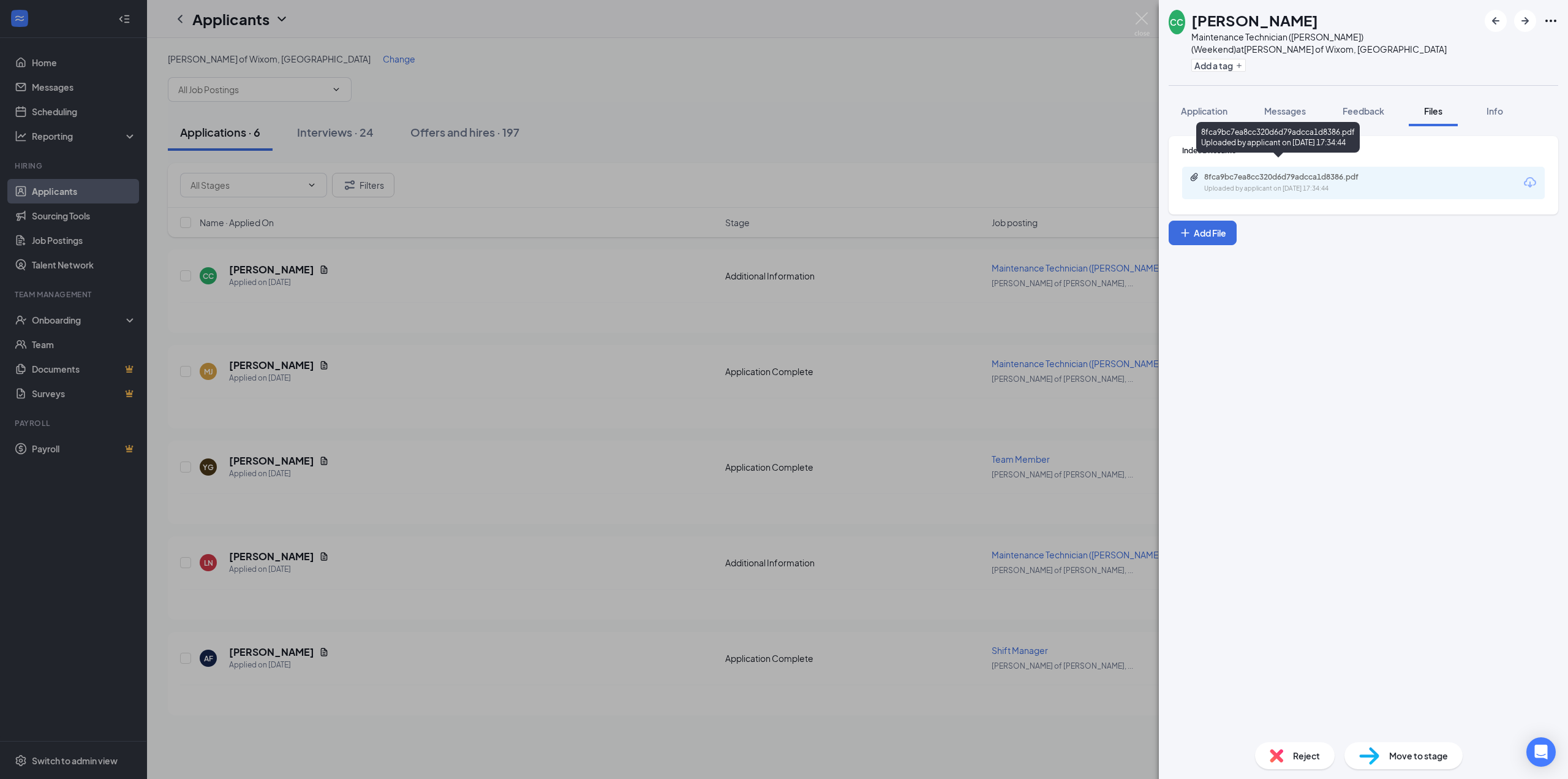
click at [1319, 183] on div "Uploaded by applicant on [DATE] 17:34:44" at bounding box center [1295, 188] width 183 height 10
click at [777, 205] on div "CC [PERSON_NAME] Maintenance Technician ([PERSON_NAME]) (Weekend) at [PERSON_NA…" at bounding box center [784, 390] width 1568 height 779
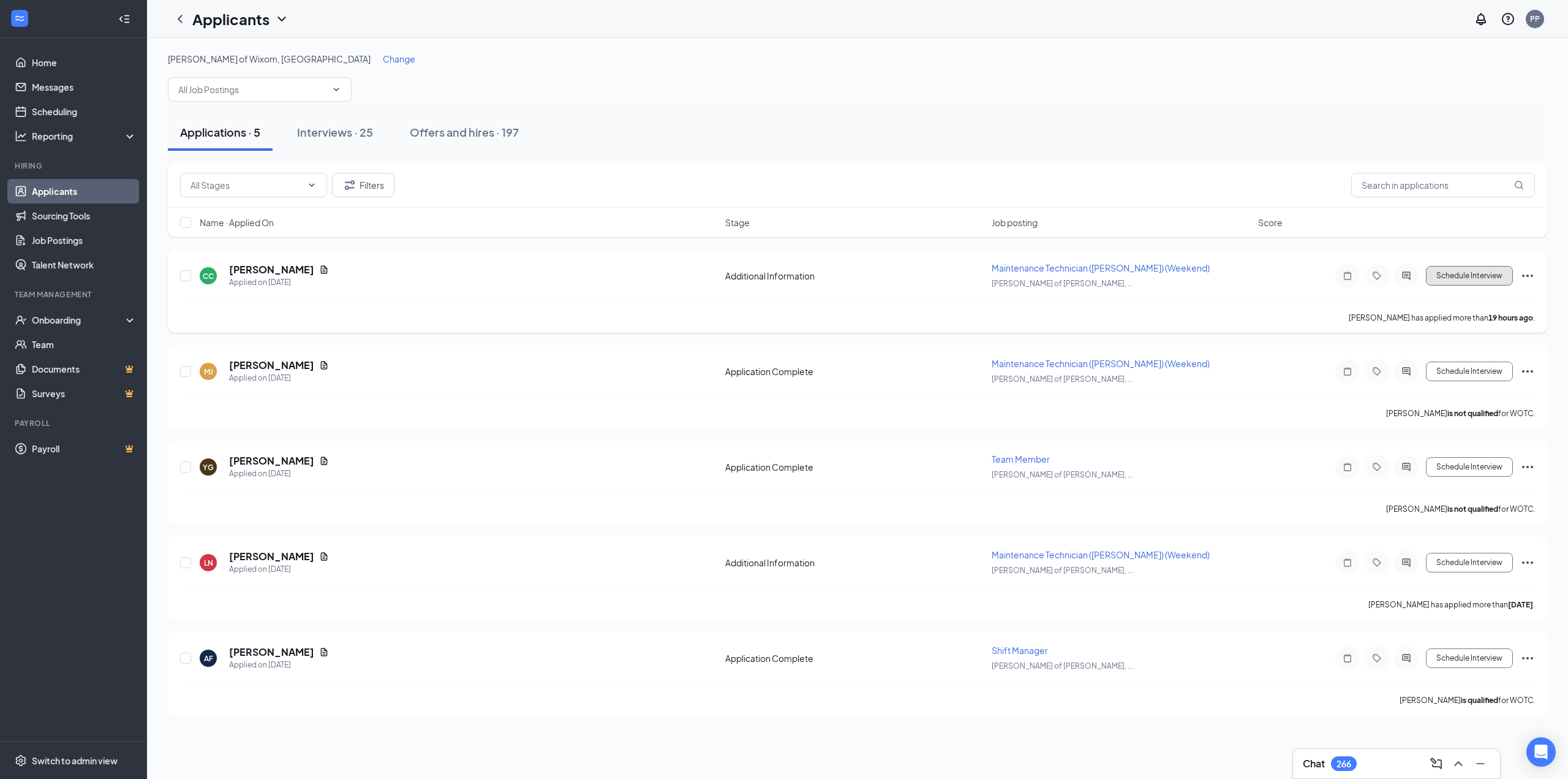
click at [1447, 277] on button "Schedule Interview" at bounding box center [1469, 276] width 87 height 19
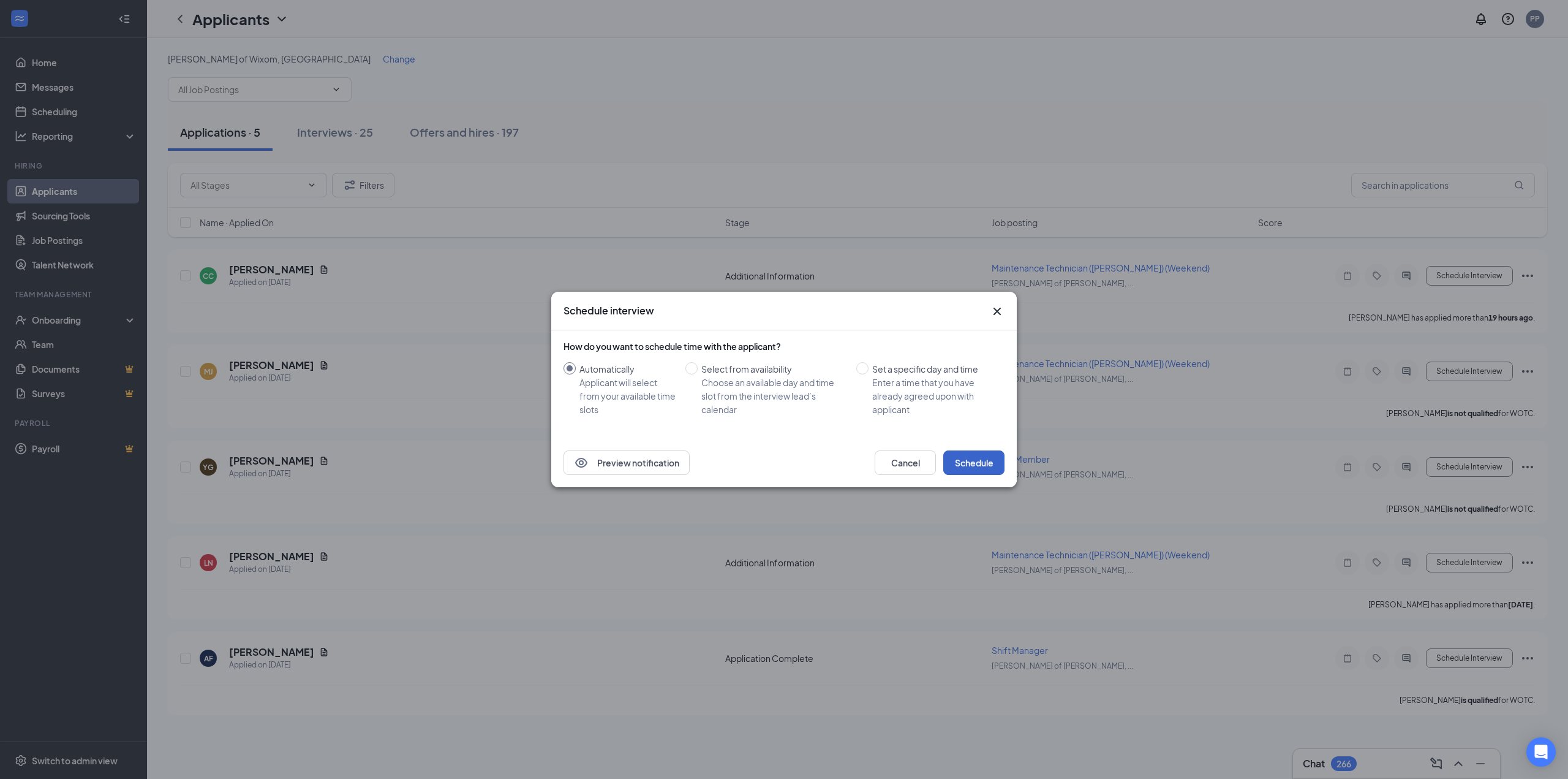
click at [959, 457] on button "Schedule" at bounding box center [974, 462] width 61 height 24
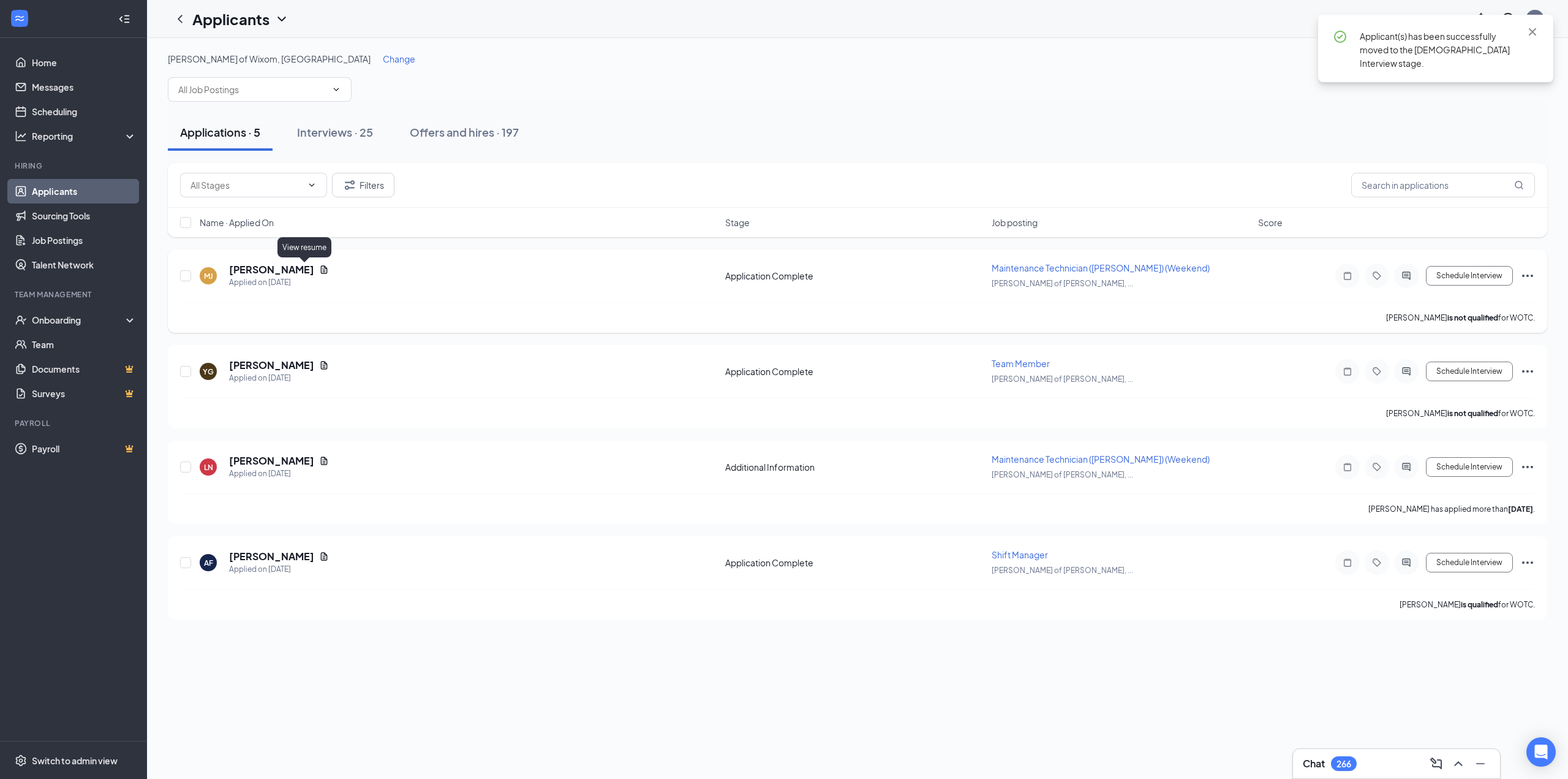
click at [321, 273] on icon "Document" at bounding box center [324, 270] width 7 height 8
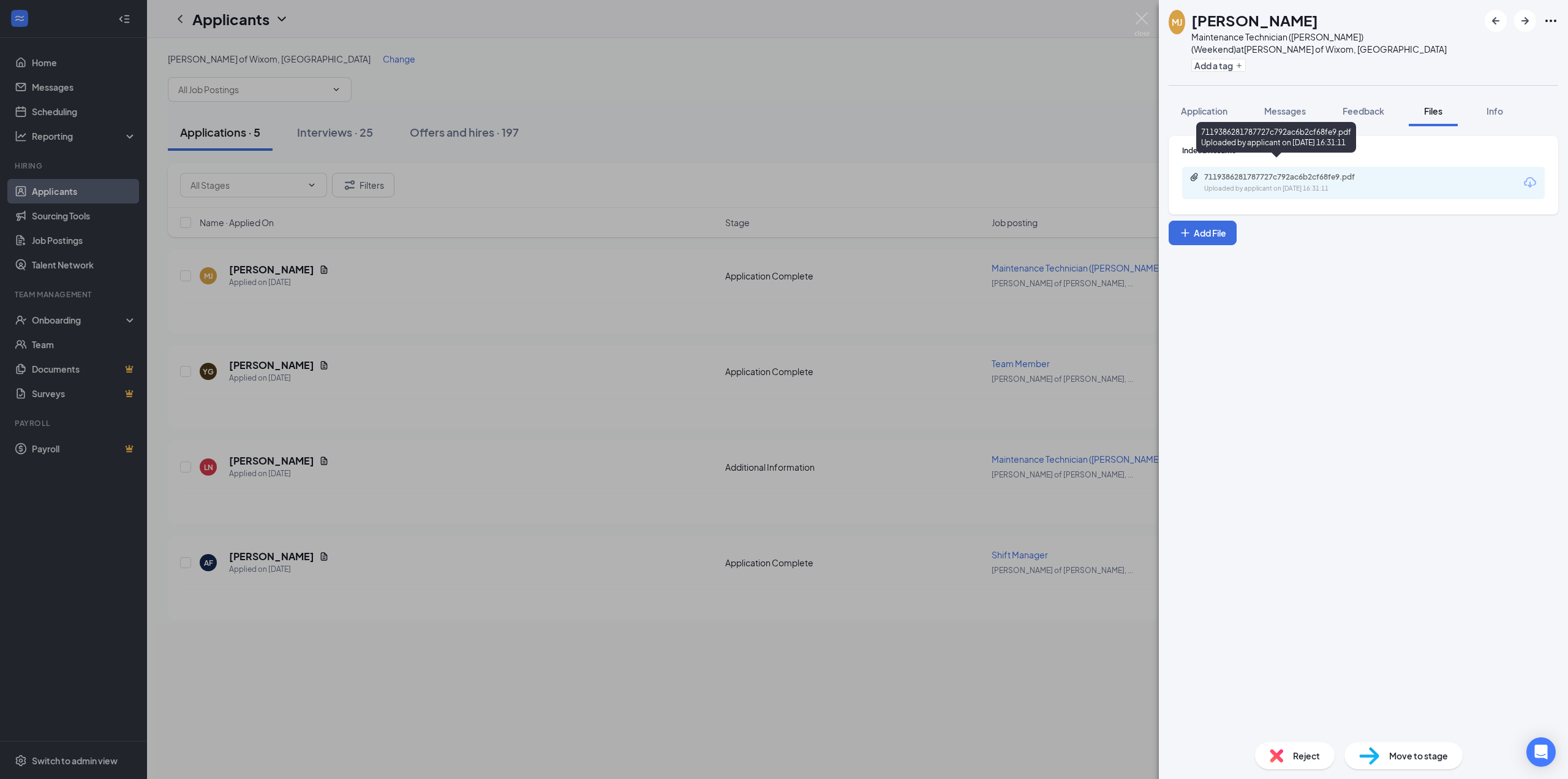
click at [1330, 173] on div "7119386281787727c792ac6b2cf68fe9.pdf" at bounding box center [1289, 178] width 172 height 10
click at [984, 101] on div "[PERSON_NAME] [PERSON_NAME] Maintenance Technician ([PERSON_NAME]) (Weekend) at…" at bounding box center [784, 390] width 1568 height 779
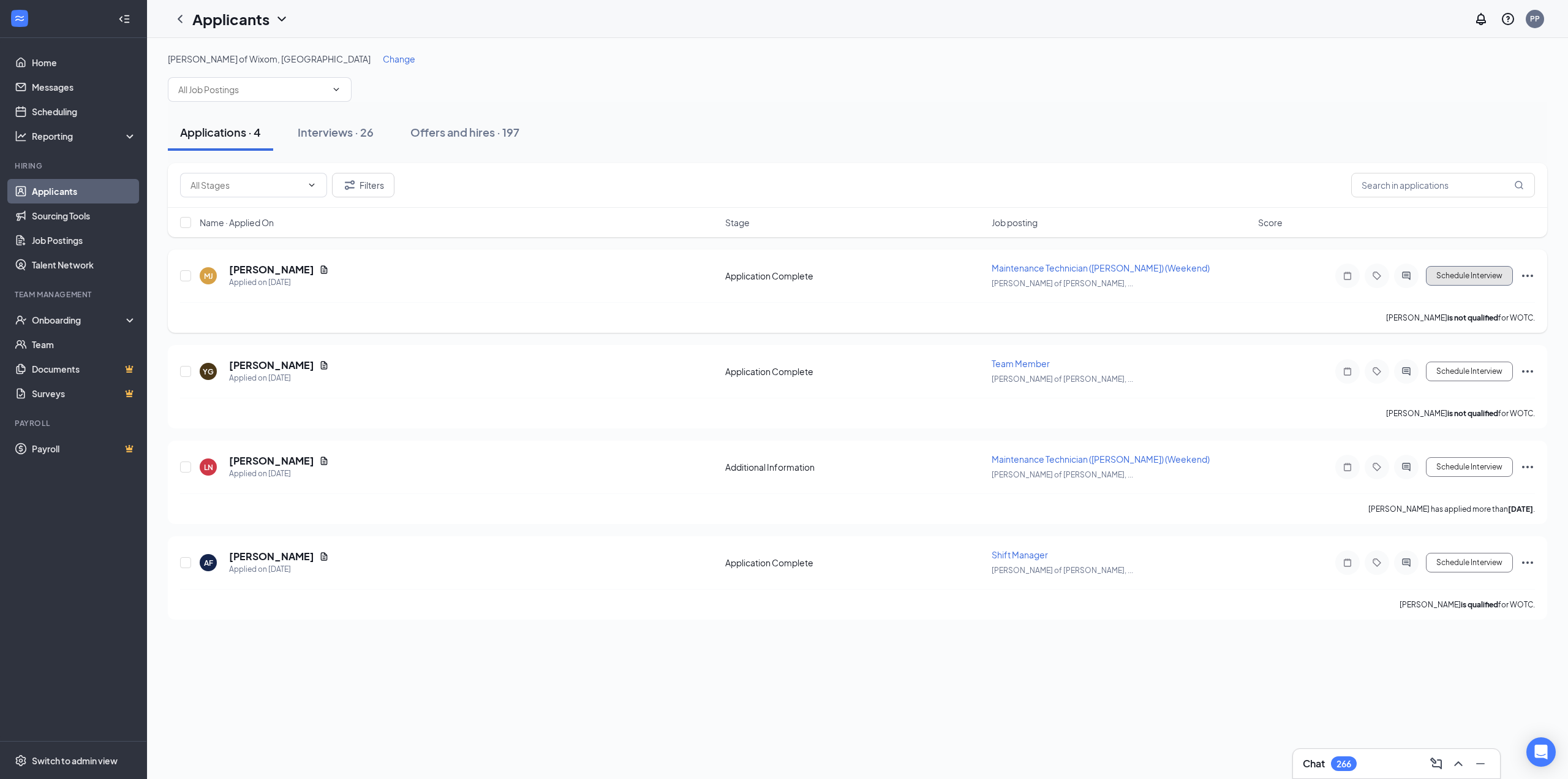
click at [1488, 273] on button "Schedule Interview" at bounding box center [1469, 276] width 87 height 19
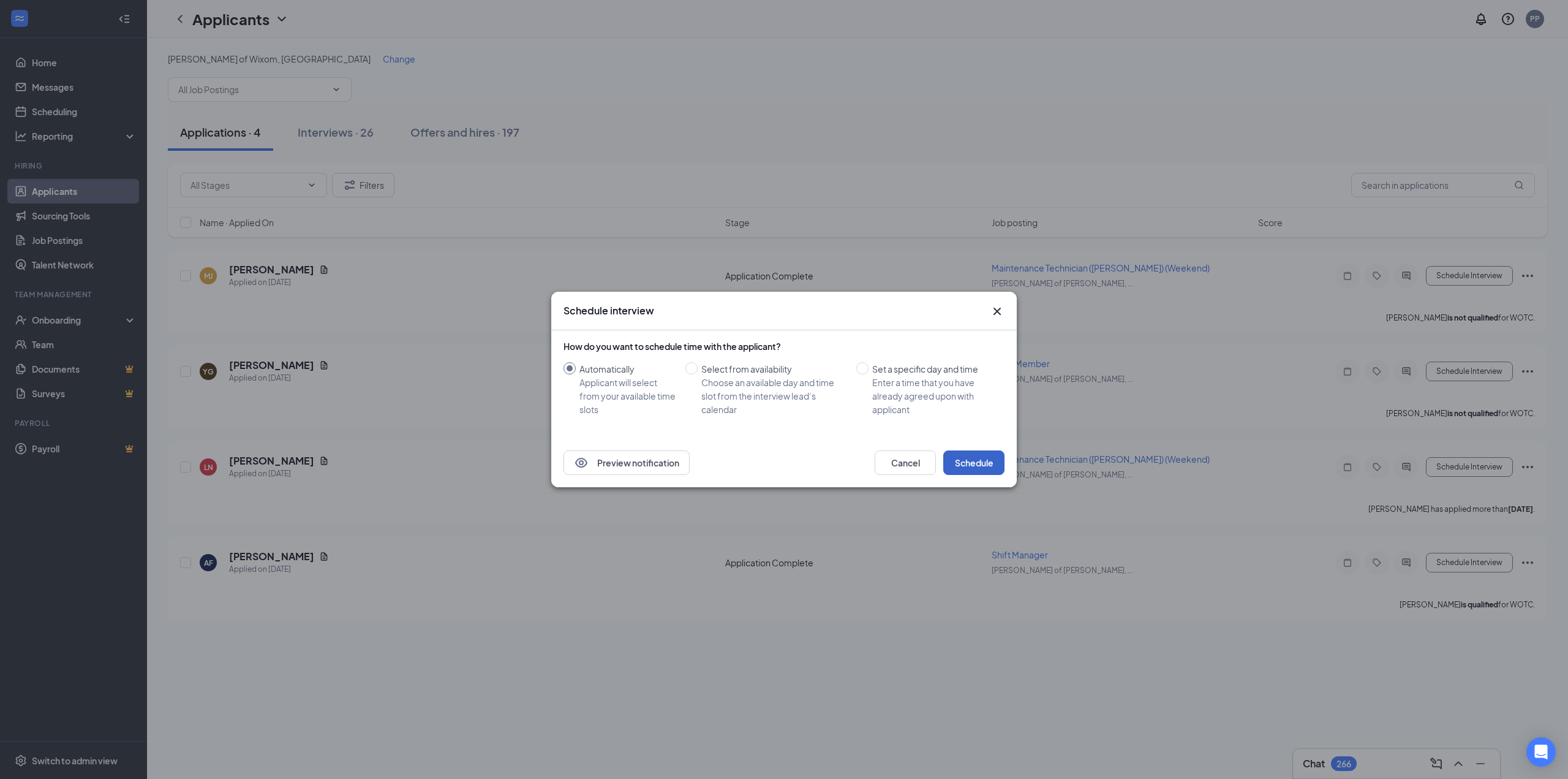
click at [967, 451] on button "Schedule" at bounding box center [974, 462] width 61 height 24
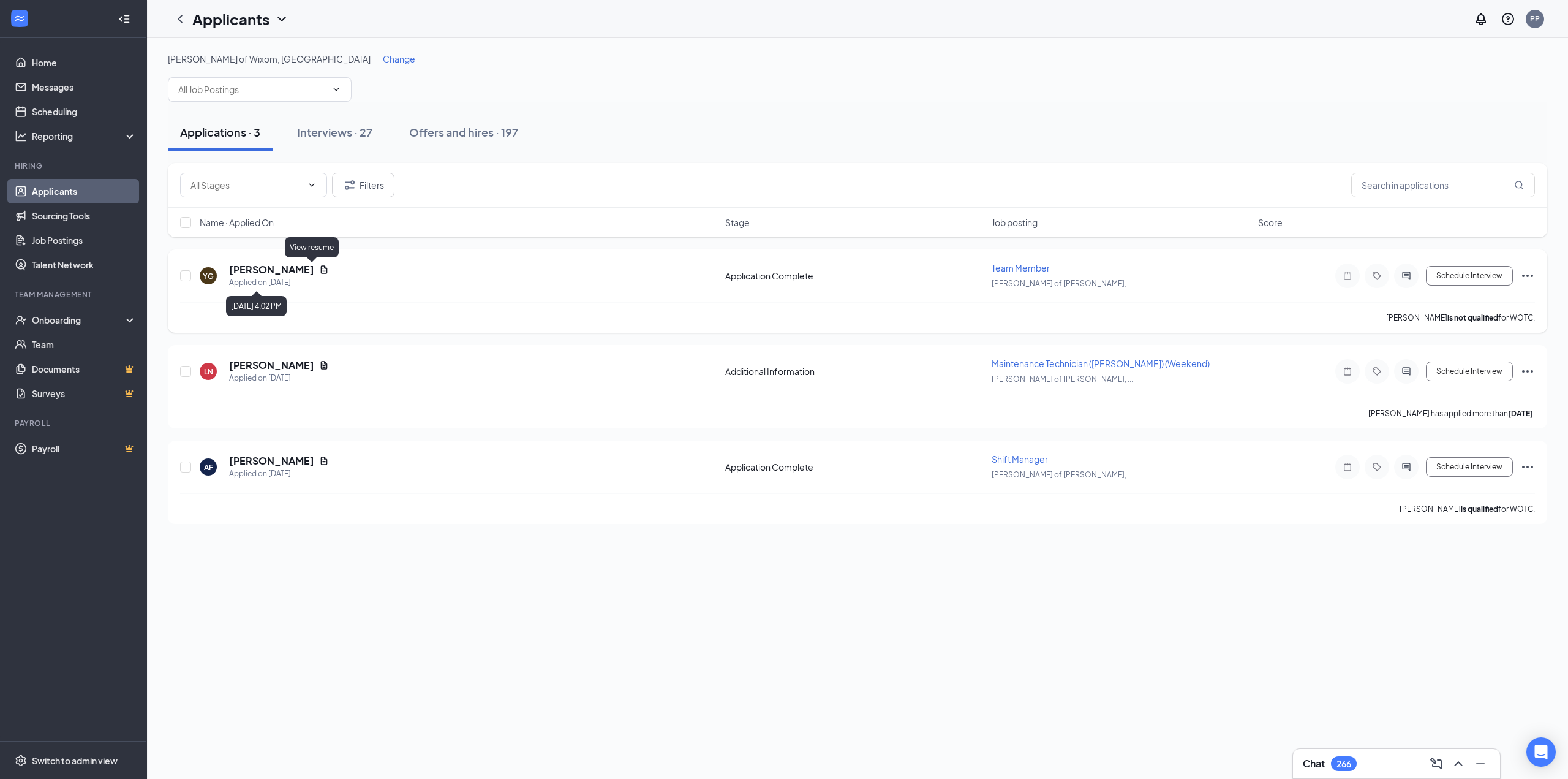
click at [321, 266] on icon "Document" at bounding box center [324, 270] width 7 height 8
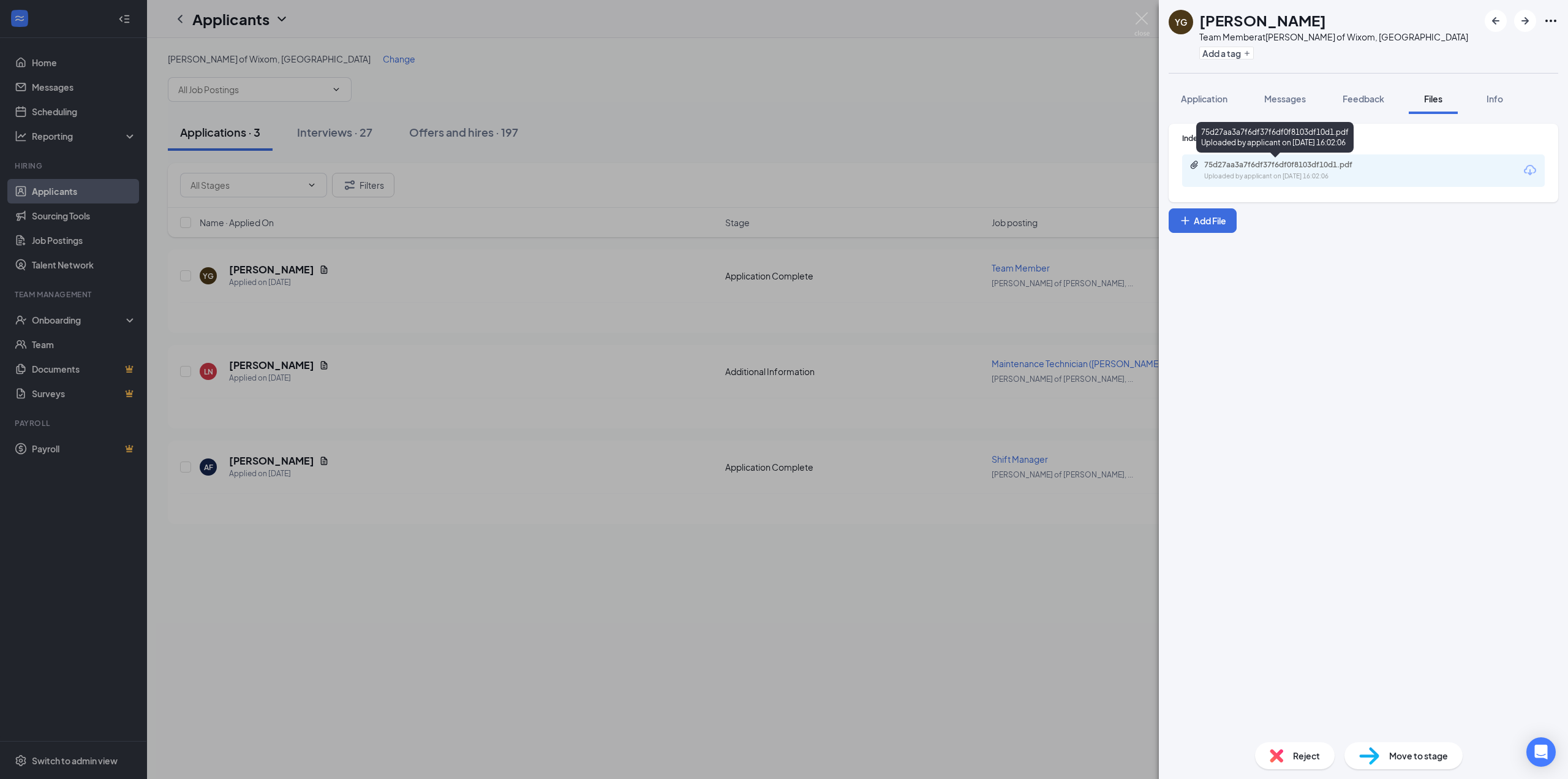
click at [1320, 169] on div "75d27aa3a7f6df37f6df0f8103df10d1.pdf" at bounding box center [1289, 165] width 172 height 10
click at [727, 129] on div "YG Yismar [PERSON_NAME] Team Member at [PERSON_NAME] of Wixom, [GEOGRAPHIC_DATA…" at bounding box center [784, 390] width 1568 height 779
